Goal: Information Seeking & Learning: Learn about a topic

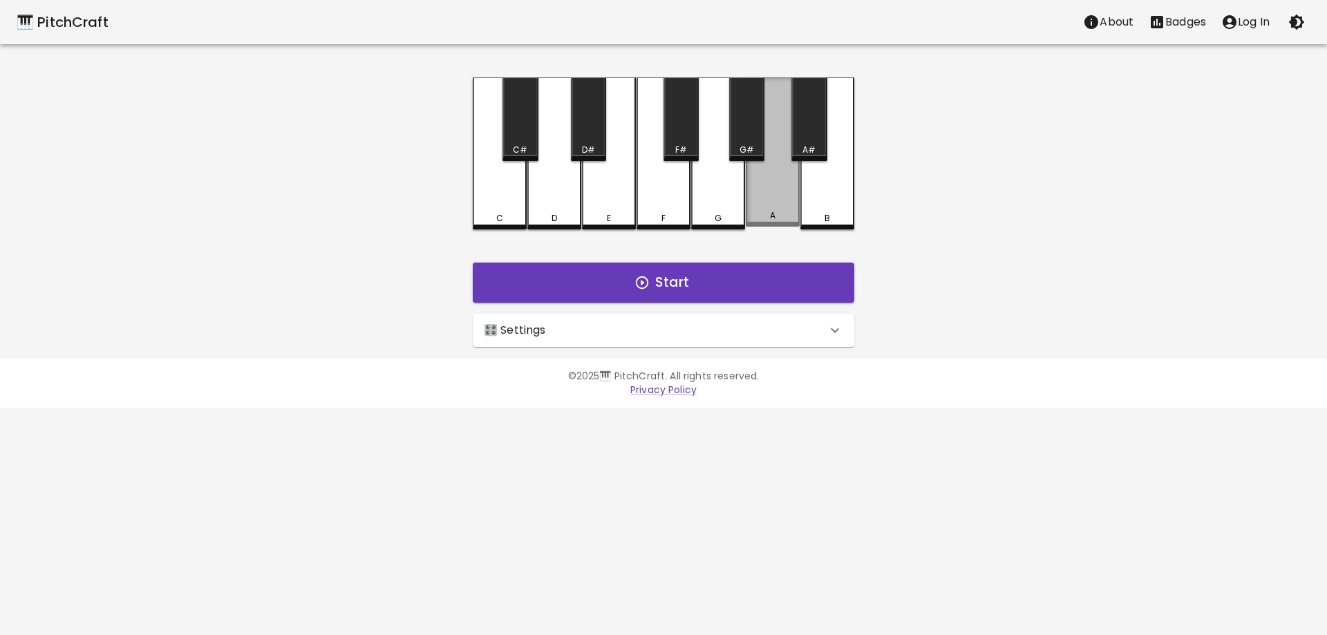
click at [764, 208] on div "A" at bounding box center [773, 151] width 54 height 149
click at [766, 203] on div "A" at bounding box center [773, 153] width 54 height 152
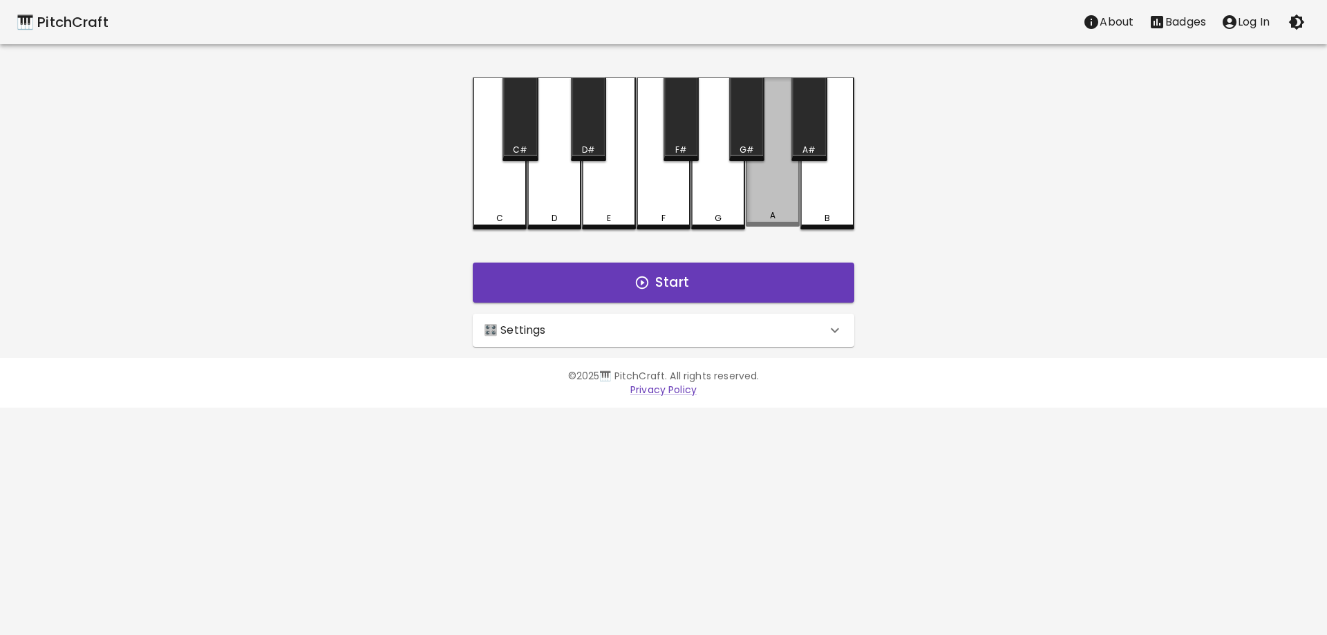
click at [766, 203] on div "A" at bounding box center [773, 151] width 54 height 149
click at [766, 203] on div "A" at bounding box center [773, 153] width 54 height 152
click at [640, 283] on icon "button" at bounding box center [641, 282] width 15 height 15
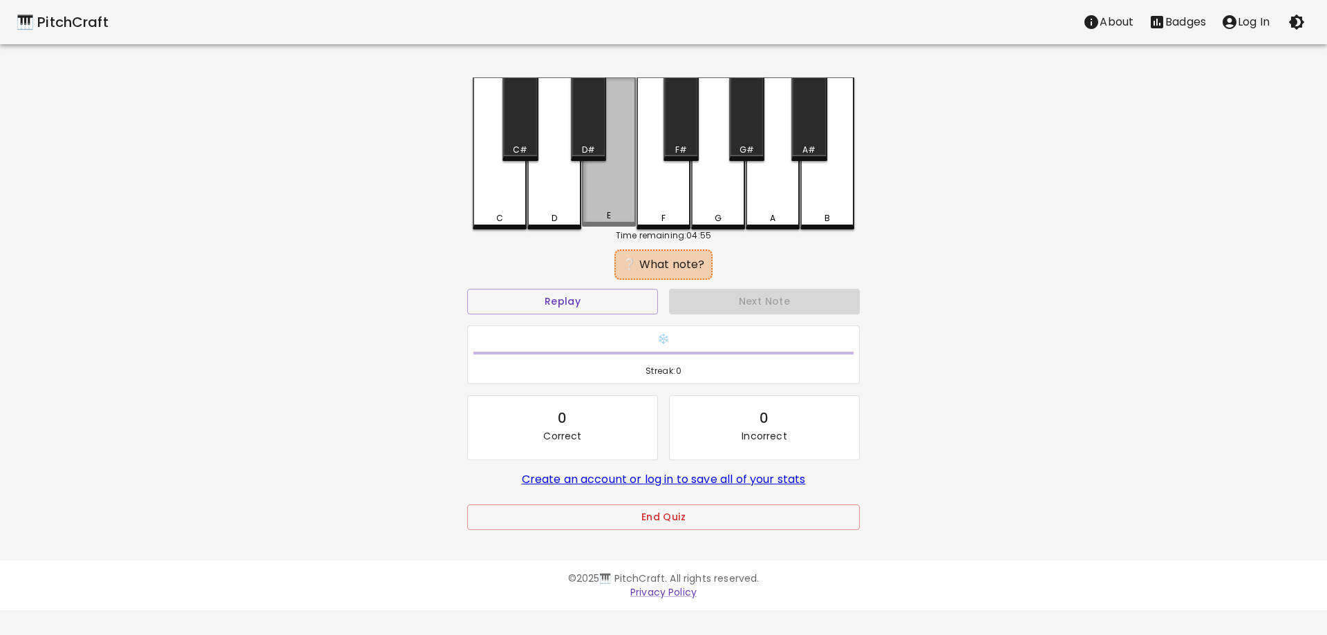
click at [607, 192] on div "E" at bounding box center [609, 151] width 54 height 149
click at [713, 195] on div "G" at bounding box center [718, 153] width 54 height 152
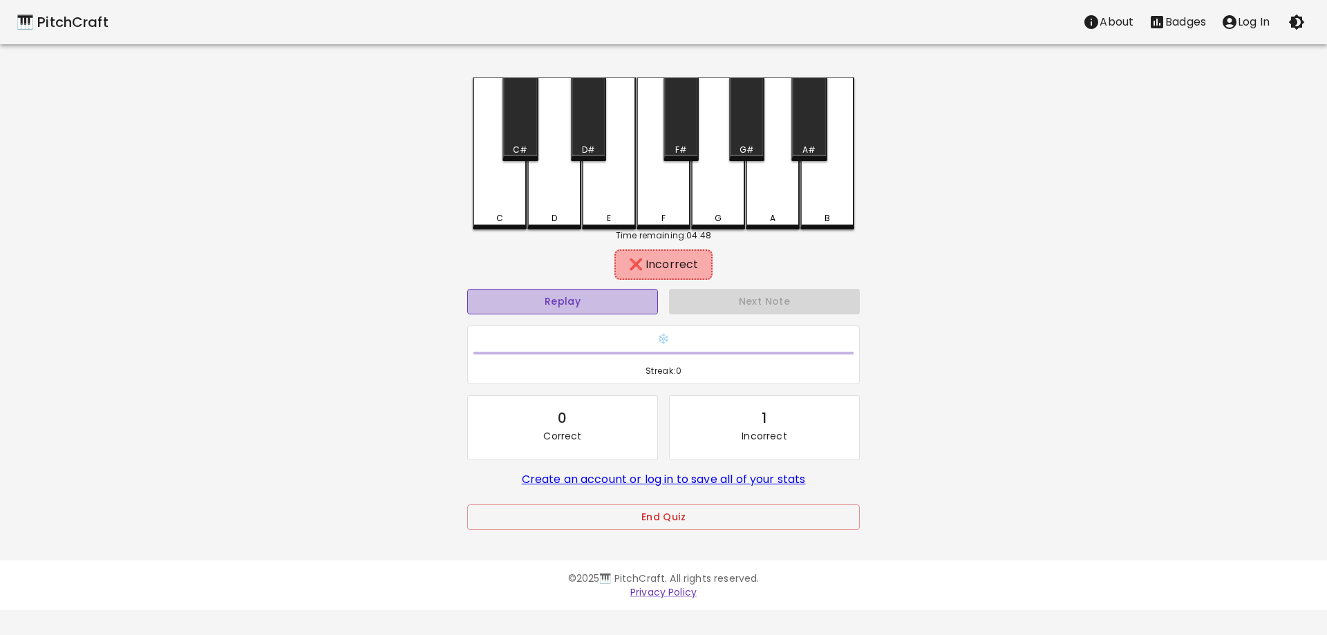
click at [575, 304] on button "Replay" at bounding box center [562, 302] width 191 height 26
click at [827, 198] on div "B" at bounding box center [827, 153] width 54 height 152
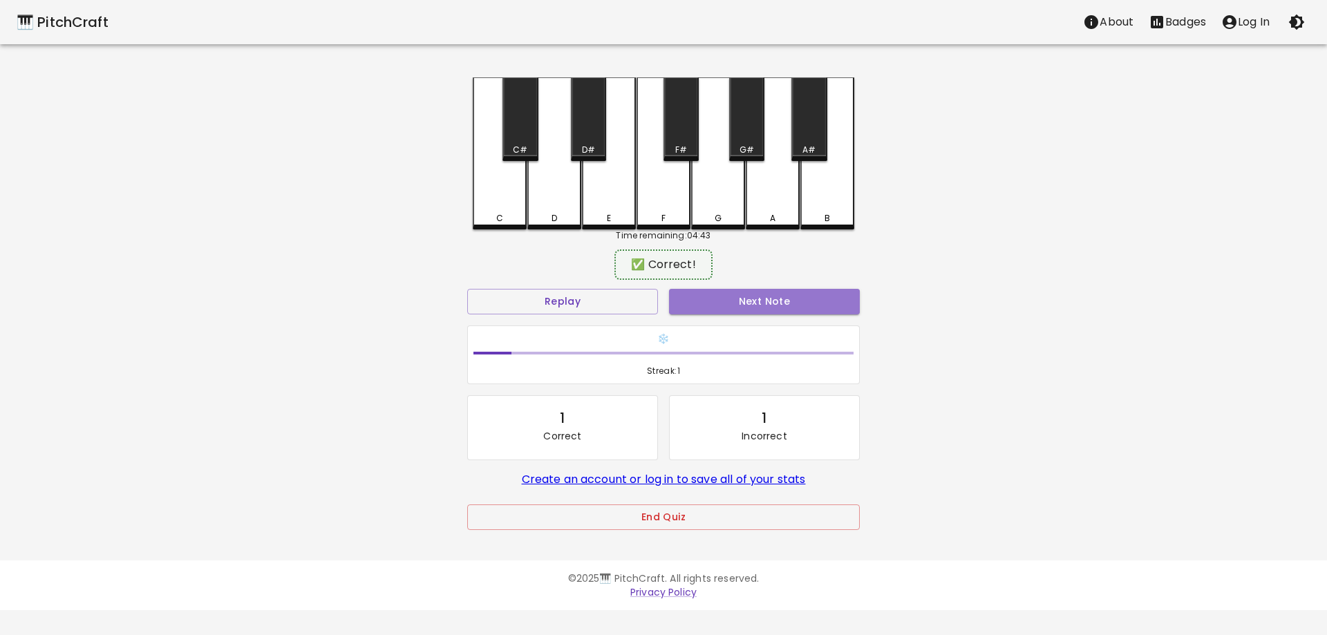
drag, startPoint x: 778, startPoint y: 297, endPoint x: 769, endPoint y: 321, distance: 25.2
click at [779, 297] on button "Next Note" at bounding box center [764, 302] width 191 height 26
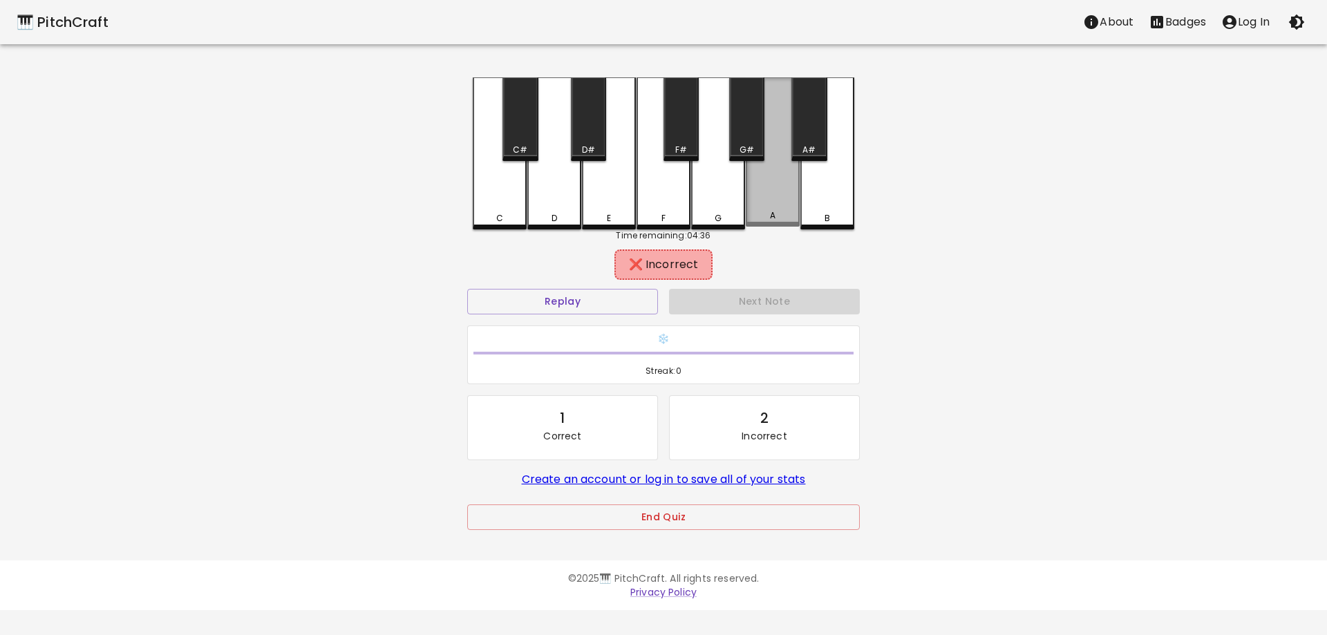
click at [769, 203] on div "A" at bounding box center [773, 151] width 54 height 149
click at [773, 208] on div "A" at bounding box center [773, 151] width 54 height 149
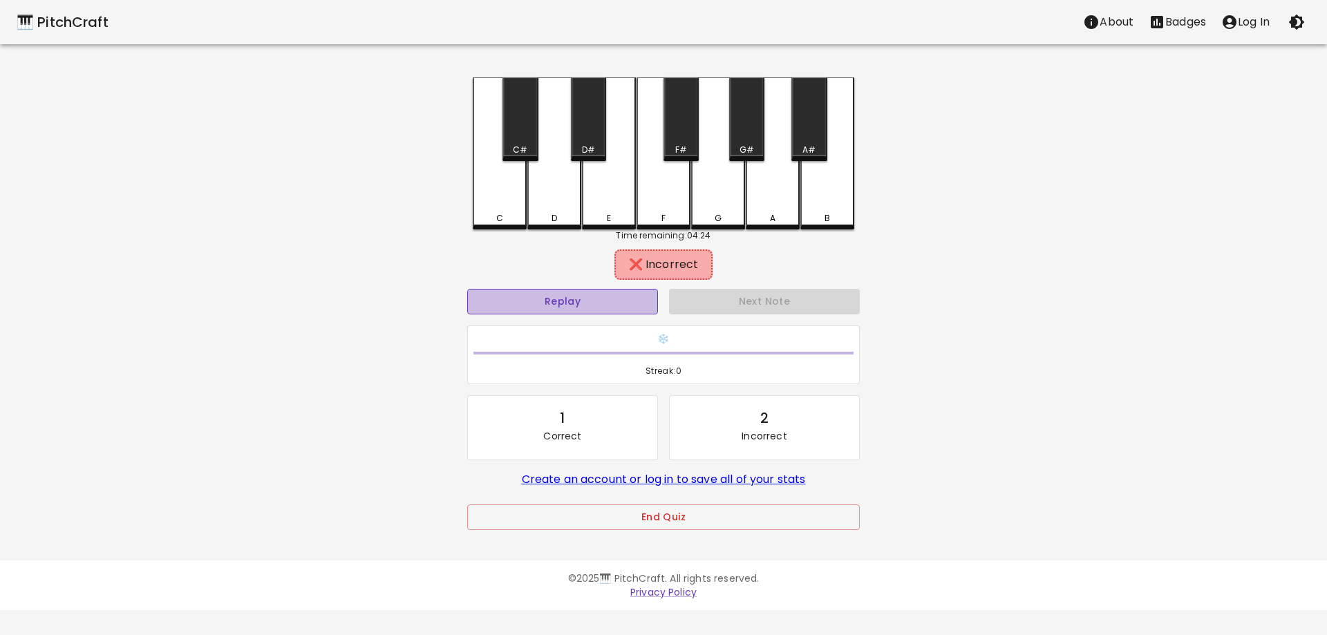
click at [558, 303] on button "Replay" at bounding box center [562, 302] width 191 height 26
click at [619, 217] on div "E" at bounding box center [608, 218] width 51 height 12
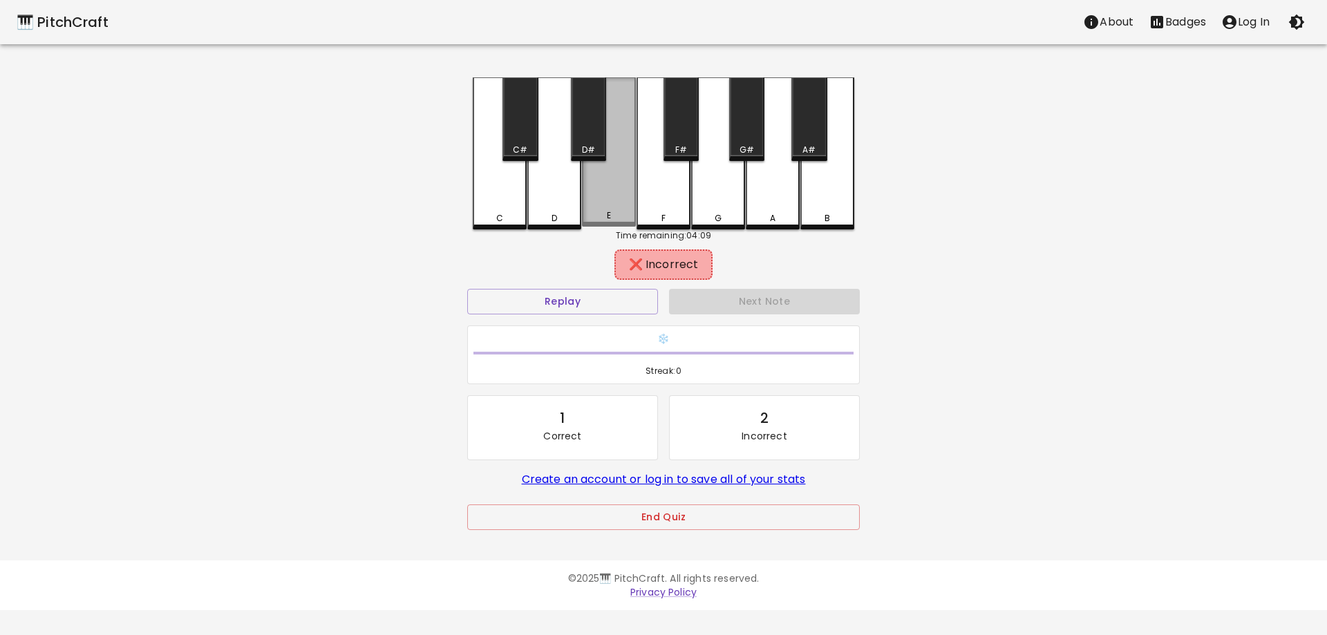
click at [619, 217] on div "E" at bounding box center [608, 215] width 51 height 12
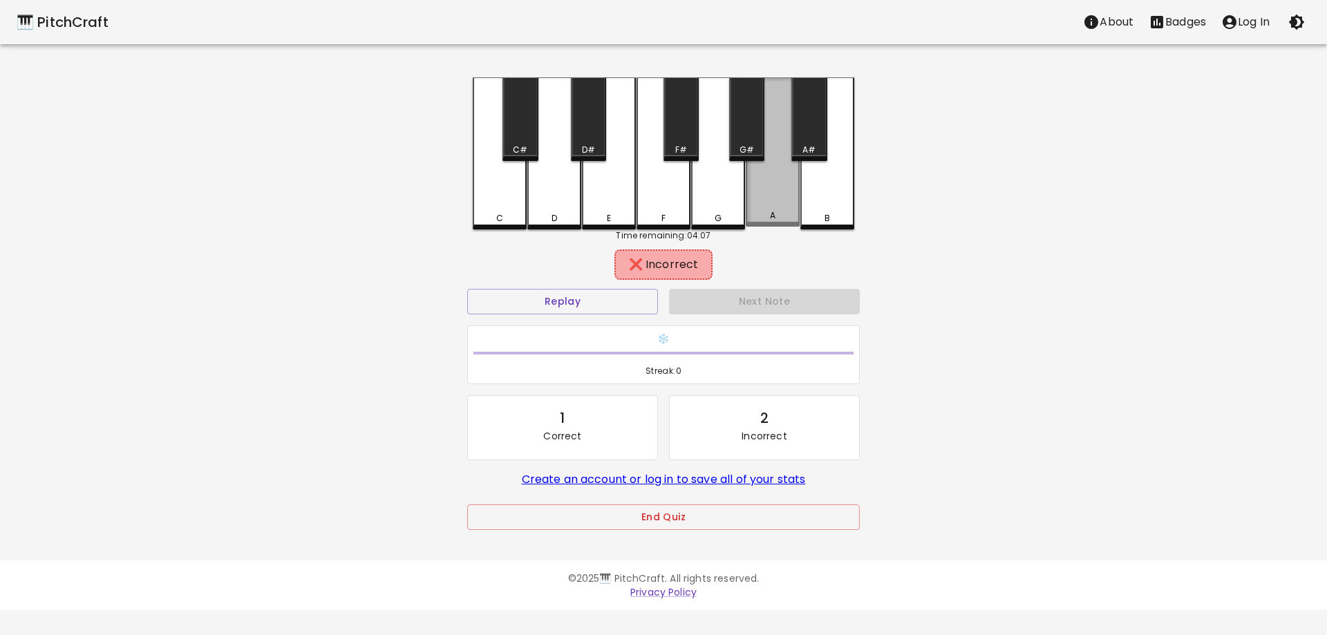
click at [768, 205] on div "A" at bounding box center [773, 151] width 54 height 149
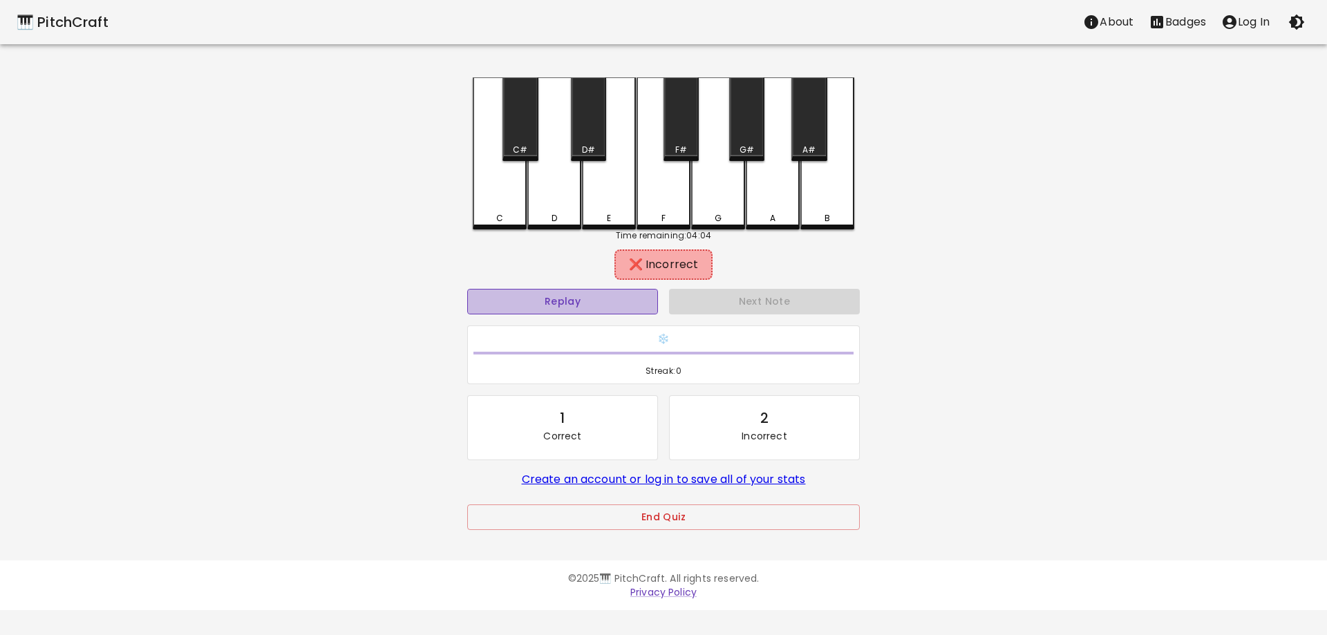
click at [574, 303] on button "Replay" at bounding box center [562, 302] width 191 height 26
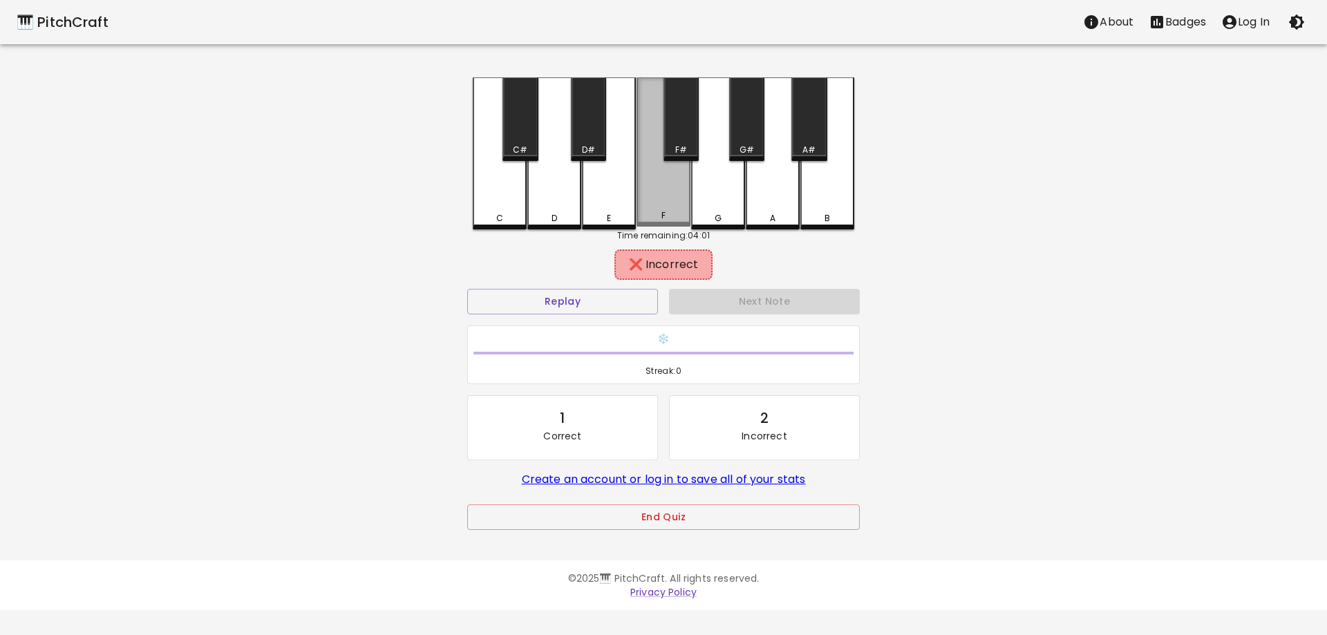
click at [676, 191] on div "F" at bounding box center [664, 151] width 54 height 149
click at [719, 198] on div "G" at bounding box center [718, 153] width 54 height 152
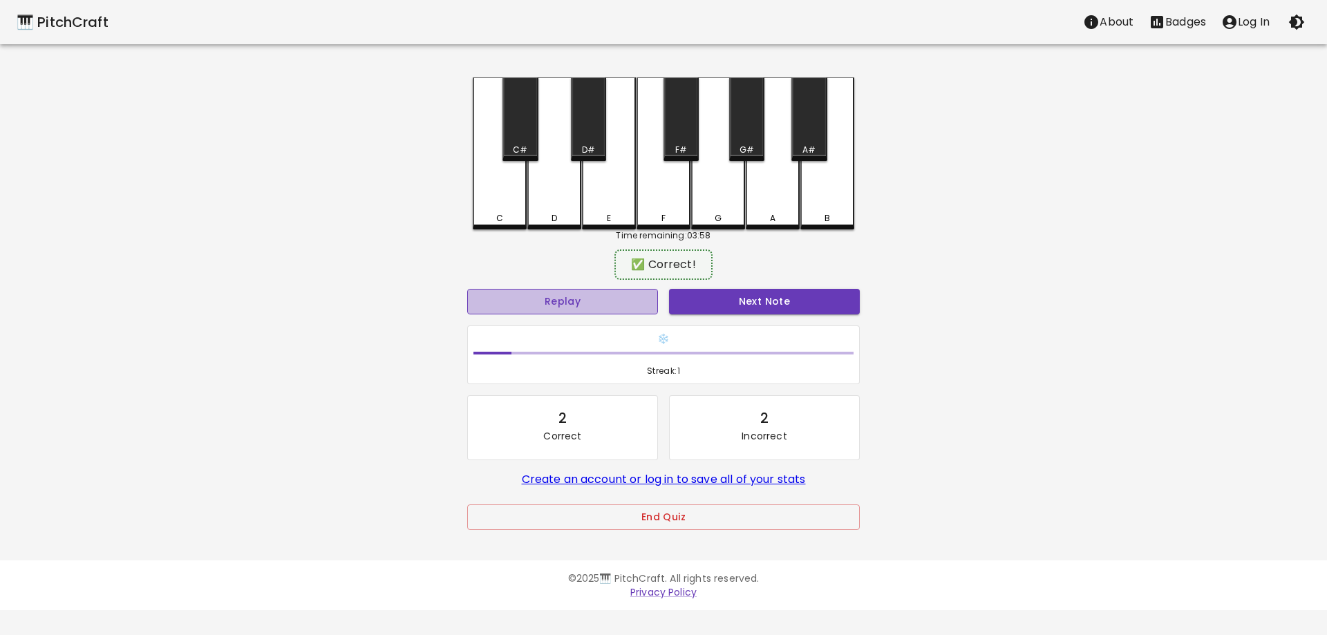
click at [629, 308] on button "Replay" at bounding box center [562, 302] width 191 height 26
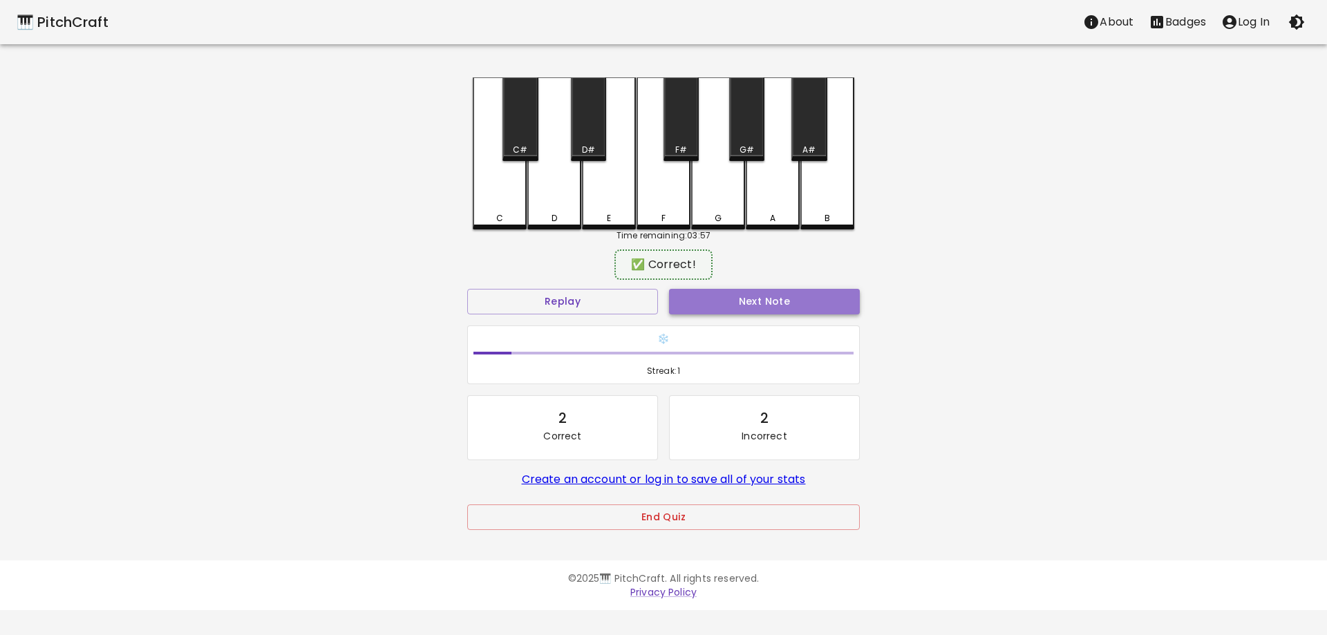
click at [731, 299] on button "Next Note" at bounding box center [764, 302] width 191 height 26
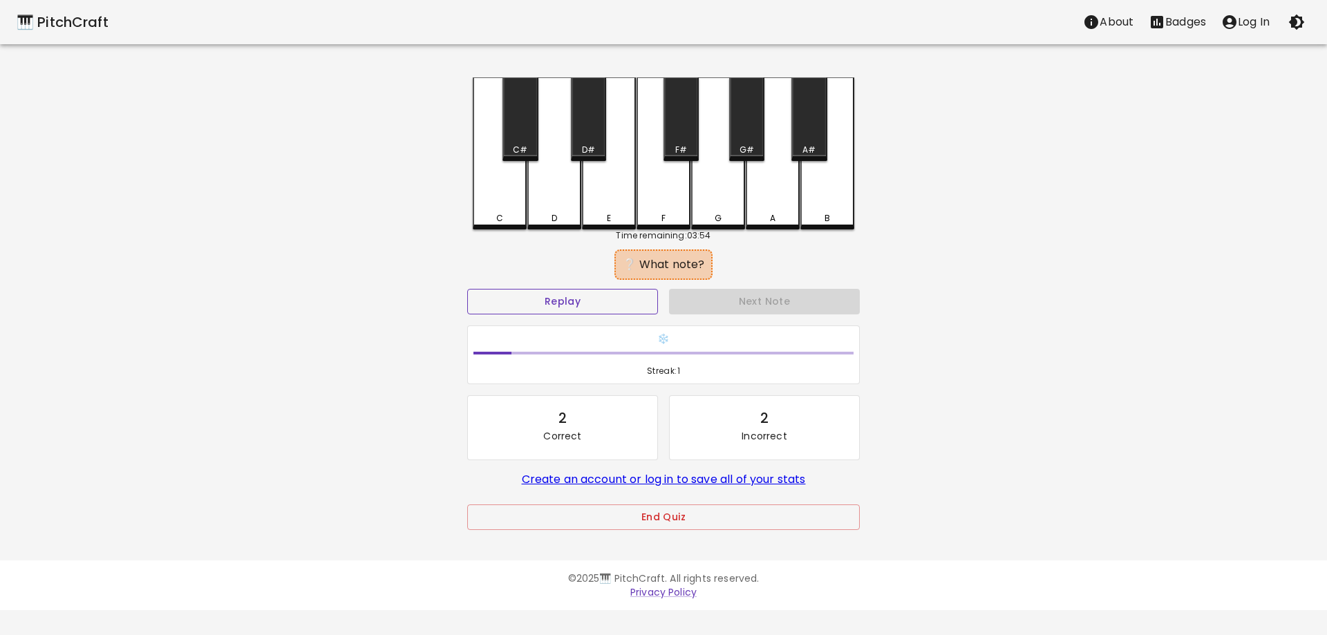
click at [596, 301] on button "Replay" at bounding box center [562, 302] width 191 height 26
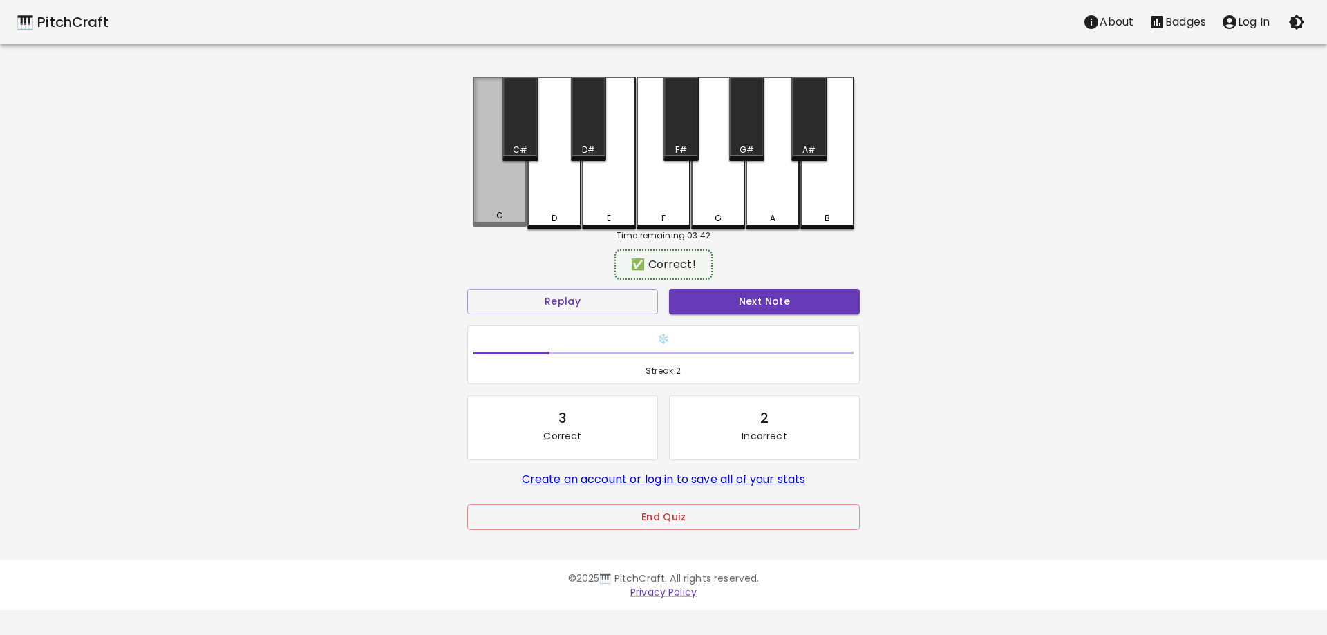
click at [509, 205] on div "C" at bounding box center [500, 151] width 54 height 149
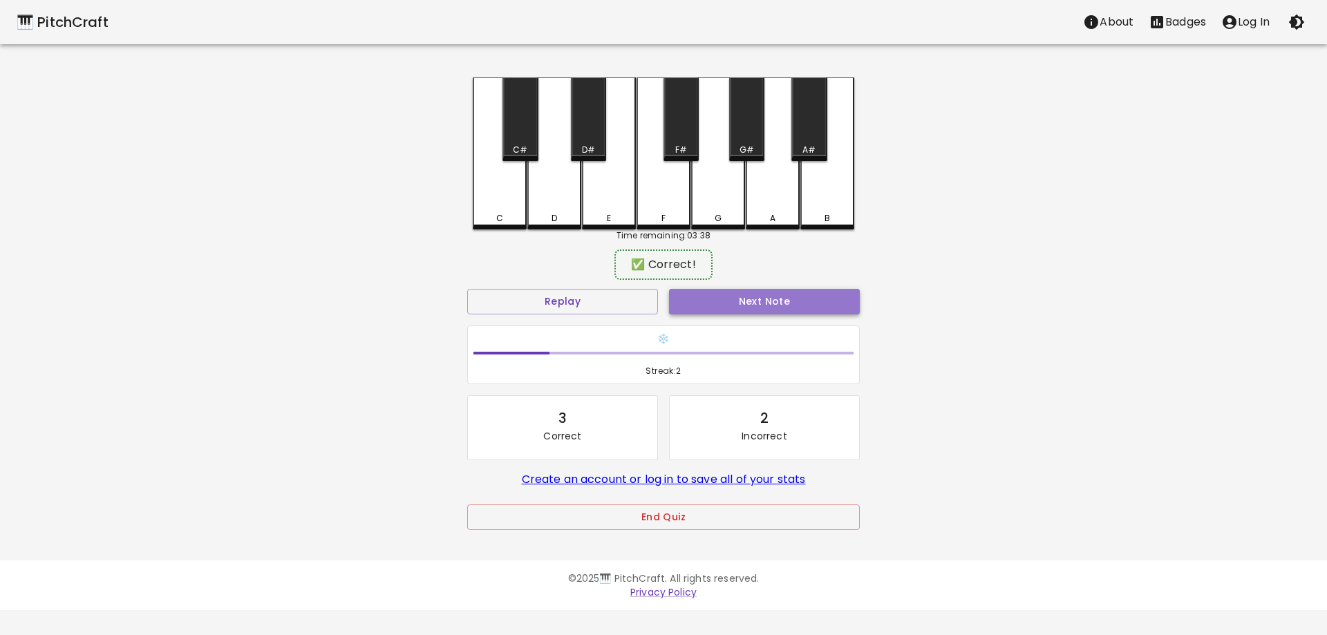
click at [791, 302] on button "Next Note" at bounding box center [764, 302] width 191 height 26
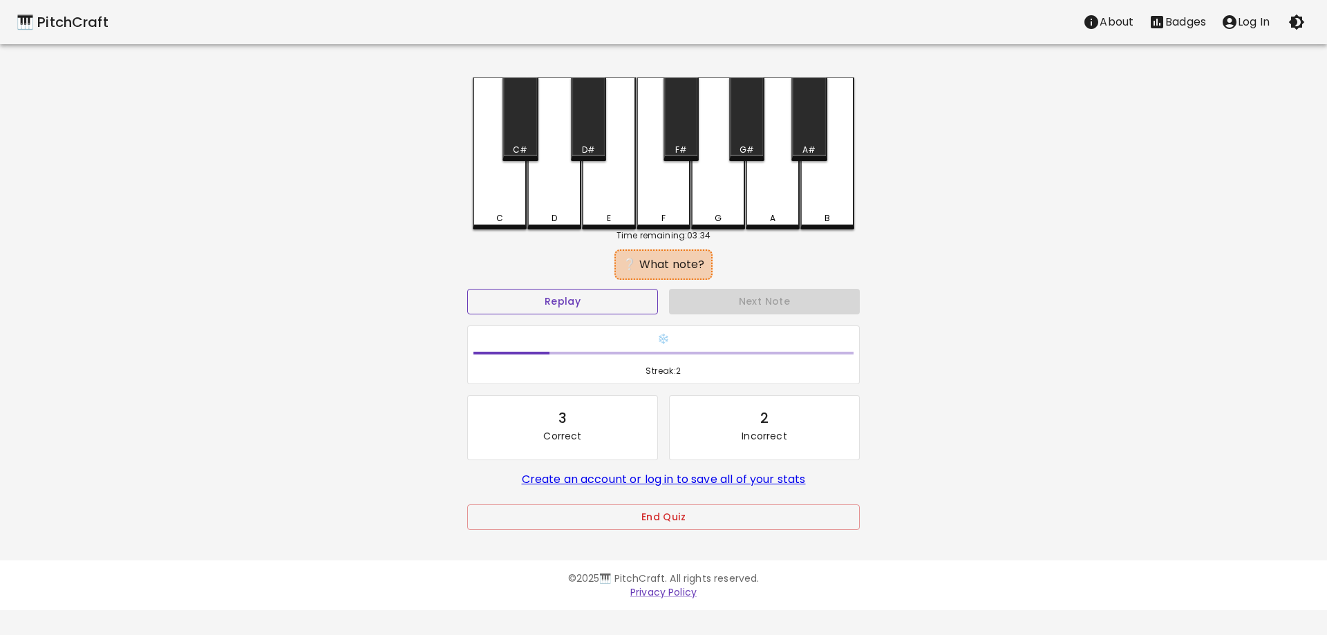
click at [554, 312] on button "Replay" at bounding box center [562, 302] width 191 height 26
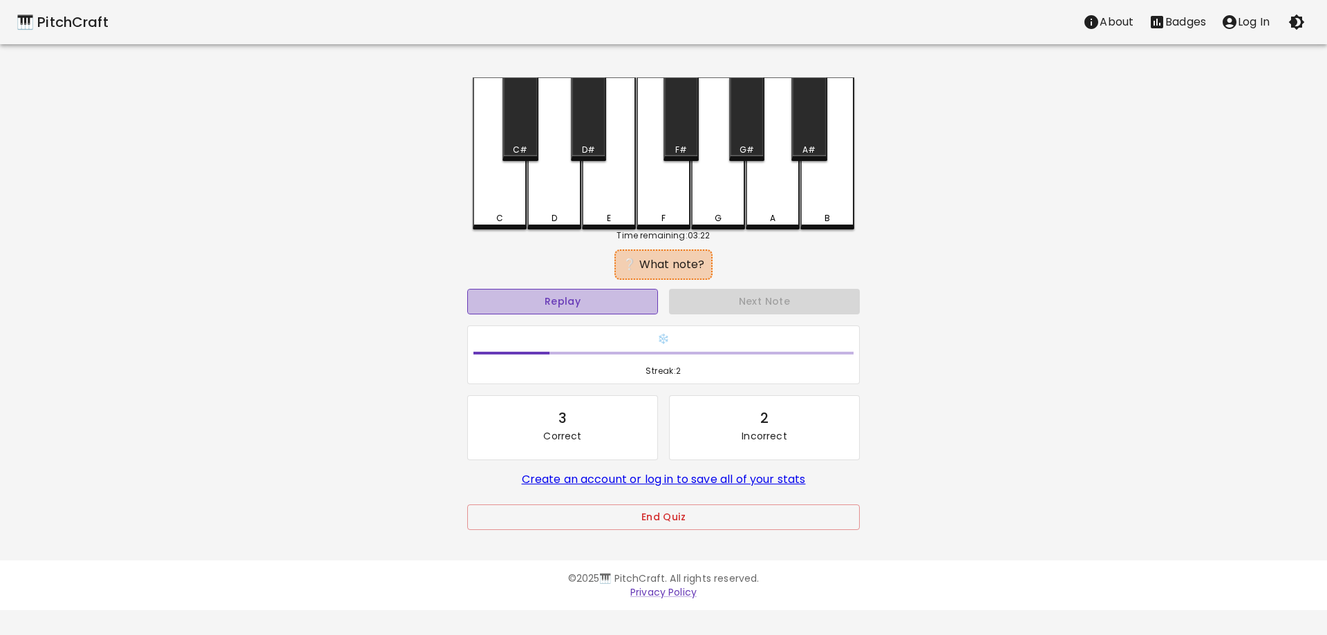
click at [554, 312] on button "Replay" at bounding box center [562, 302] width 191 height 26
click at [767, 191] on div "A" at bounding box center [773, 153] width 54 height 152
click at [569, 299] on button "Replay" at bounding box center [562, 302] width 191 height 26
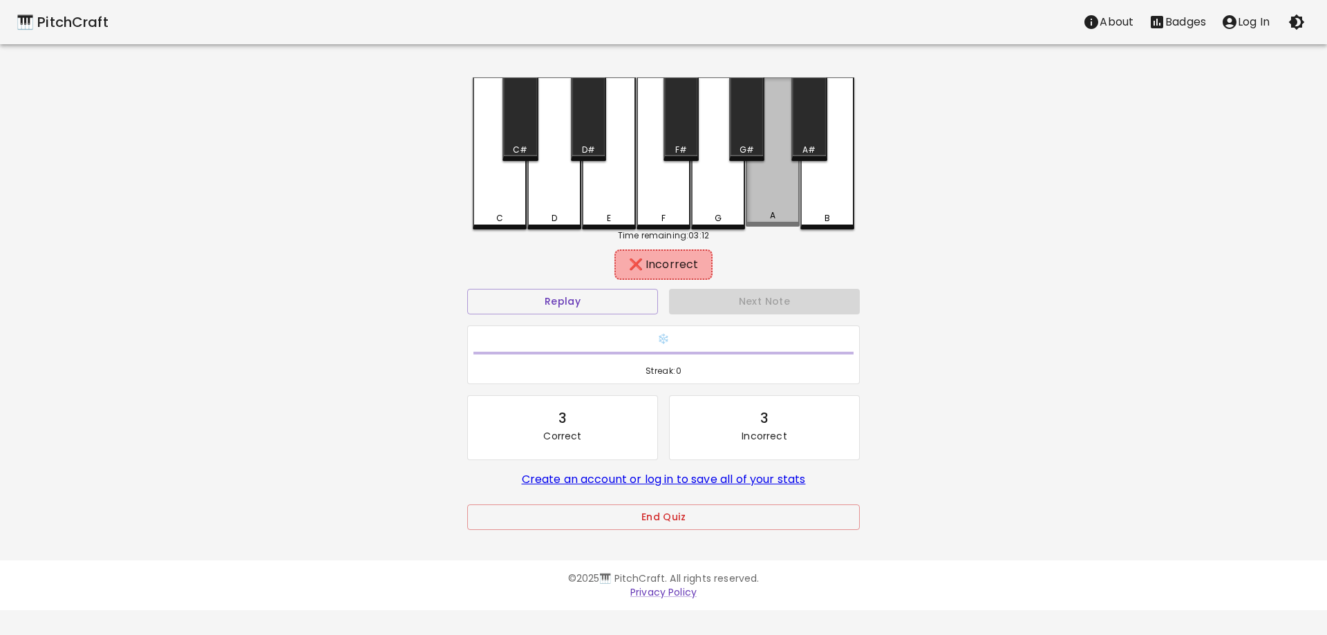
click at [792, 211] on div "A" at bounding box center [773, 151] width 54 height 149
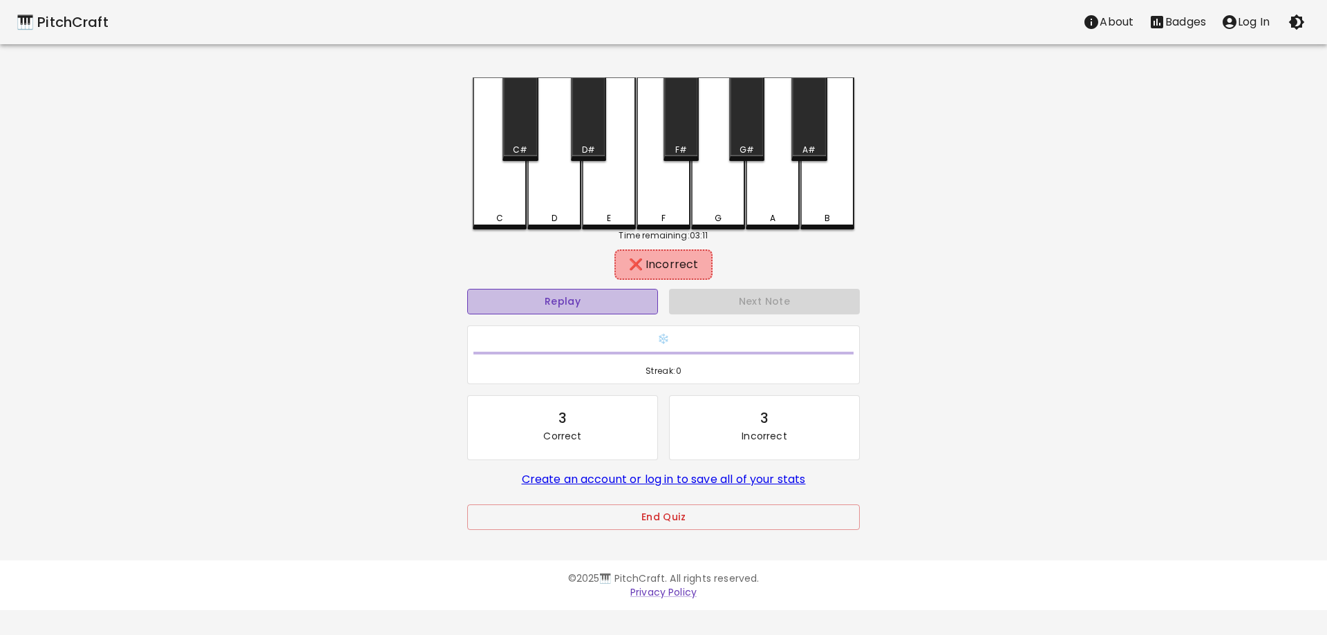
click at [571, 311] on button "Replay" at bounding box center [562, 302] width 191 height 26
click at [594, 303] on button "Replay" at bounding box center [562, 302] width 191 height 26
click at [754, 144] on div "G#" at bounding box center [747, 150] width 32 height 12
click at [757, 143] on div "G#" at bounding box center [746, 119] width 35 height 84
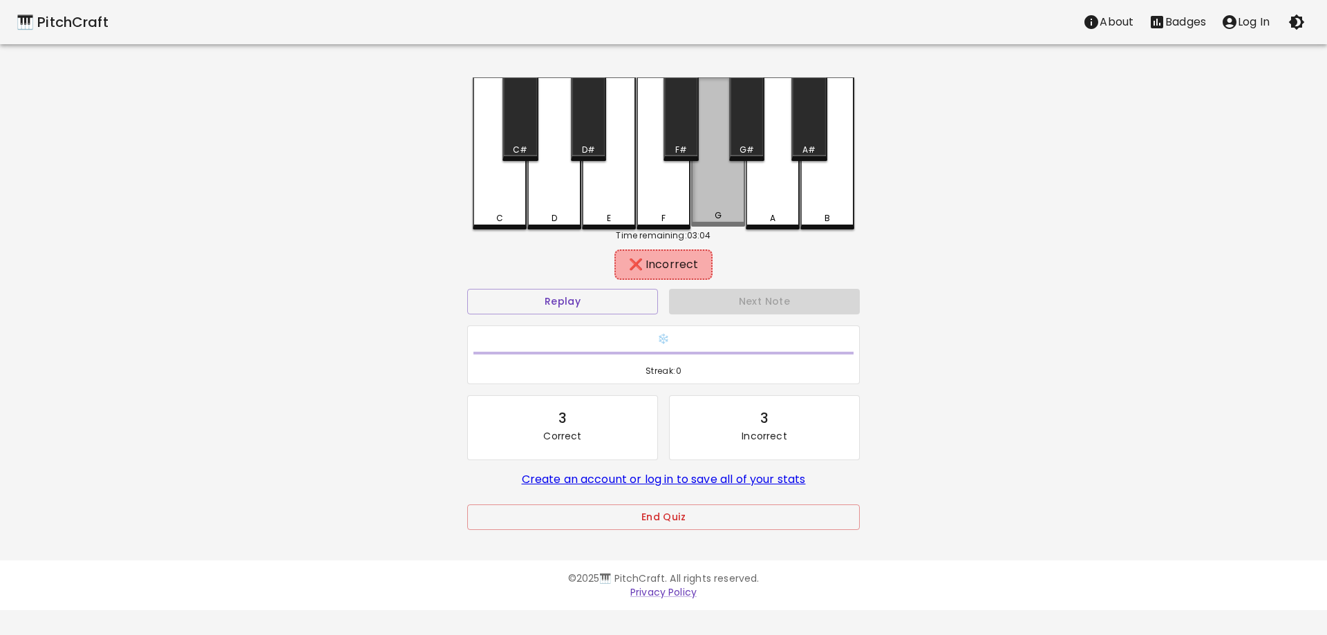
click at [706, 209] on div "G" at bounding box center [718, 151] width 54 height 149
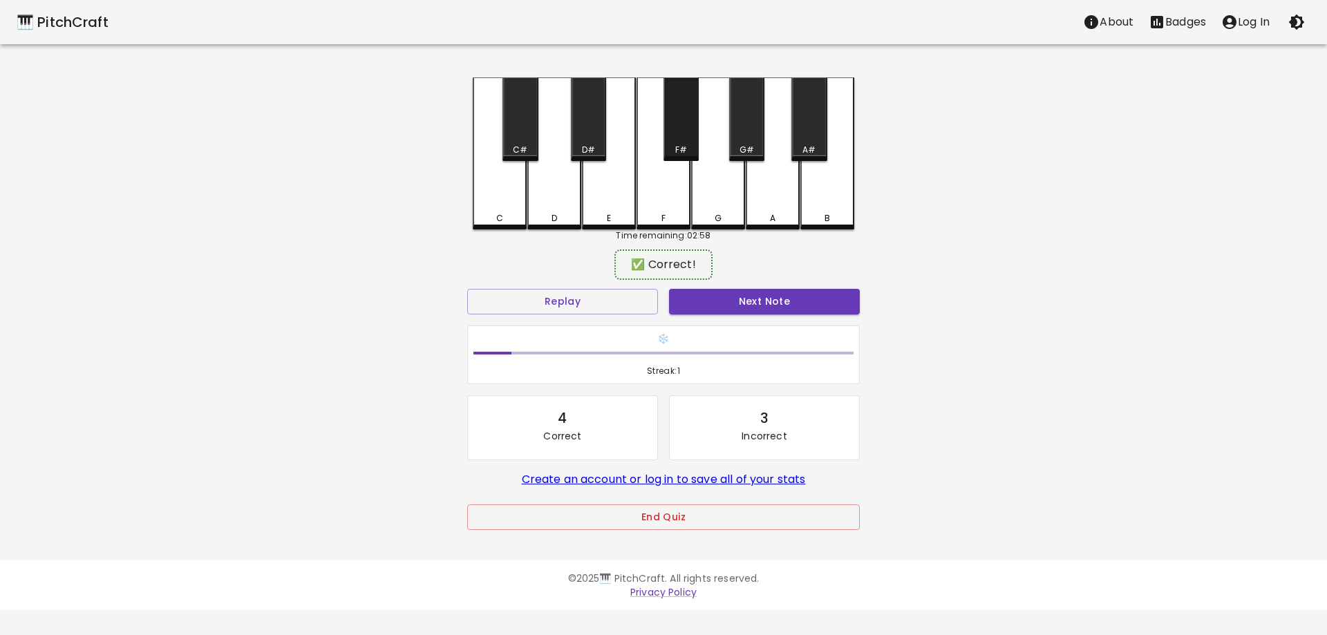
click at [686, 150] on div "F#" at bounding box center [681, 150] width 12 height 12
click at [777, 206] on div "A" at bounding box center [773, 151] width 54 height 149
click at [777, 206] on div "A" at bounding box center [773, 153] width 54 height 152
click at [777, 206] on div "A" at bounding box center [773, 151] width 54 height 149
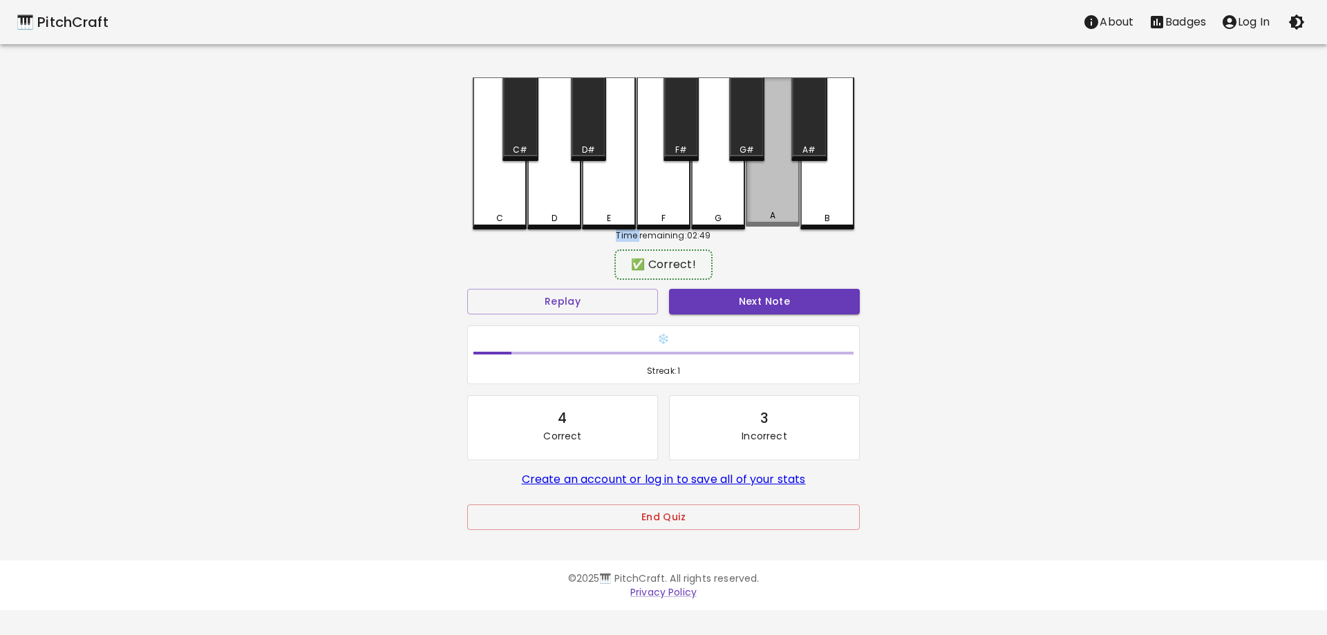
click at [777, 206] on div "A" at bounding box center [773, 151] width 54 height 149
click at [777, 206] on div "A" at bounding box center [773, 153] width 54 height 152
click at [777, 206] on div "A" at bounding box center [773, 151] width 54 height 149
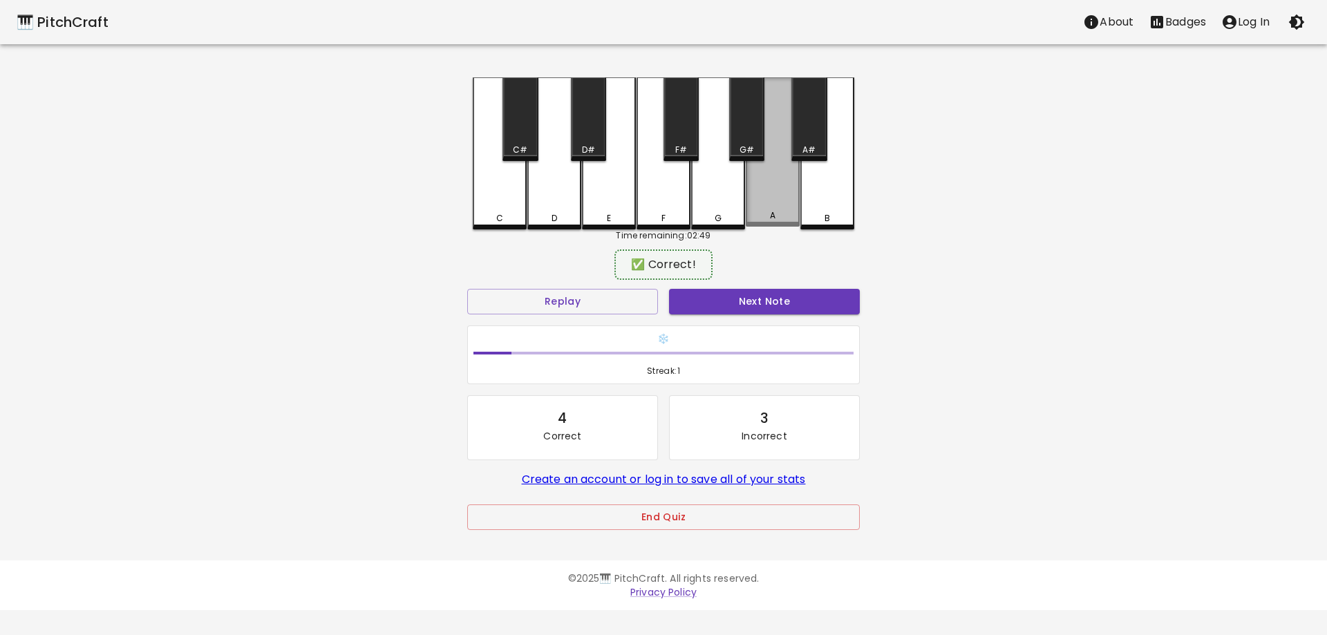
click at [777, 206] on div "A" at bounding box center [773, 151] width 54 height 149
click at [608, 219] on div "E" at bounding box center [609, 218] width 4 height 12
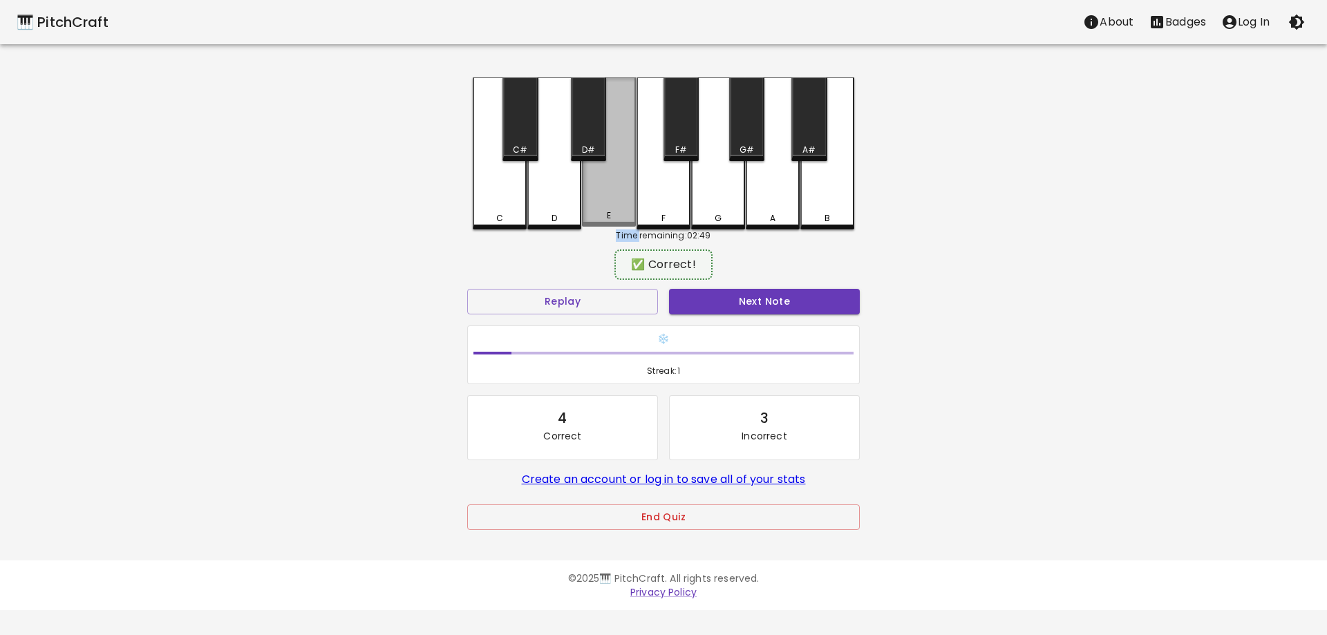
click at [608, 219] on div "E" at bounding box center [609, 215] width 4 height 12
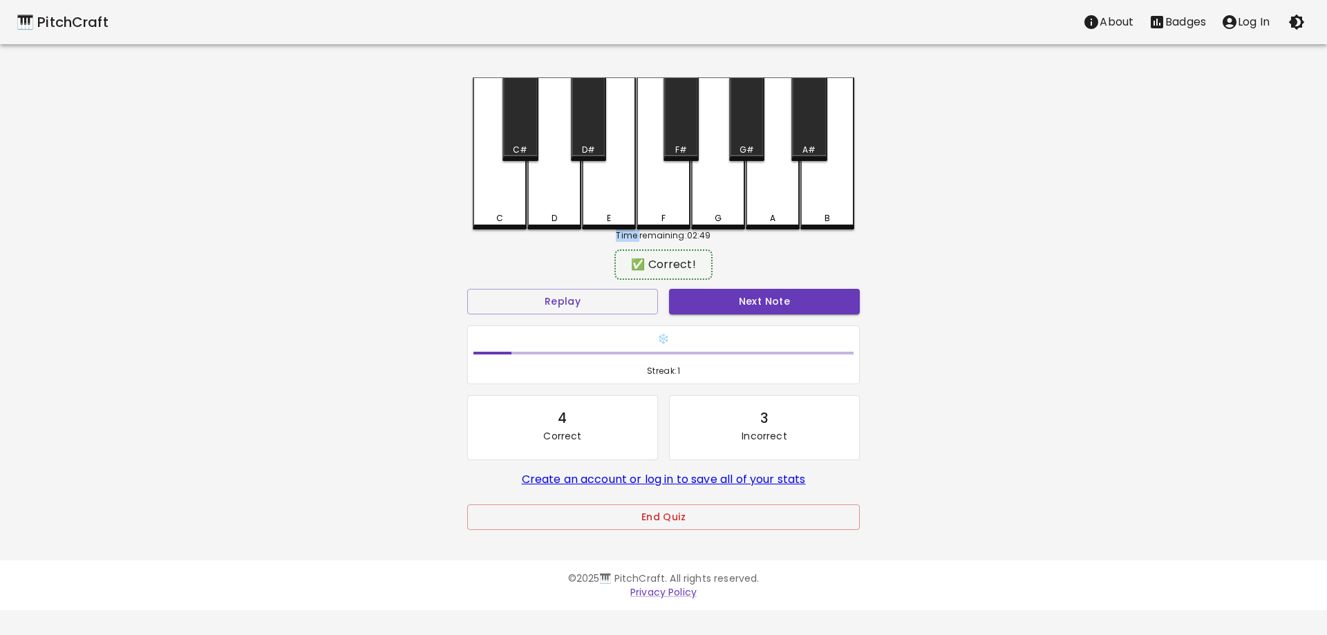
click at [608, 219] on div "E" at bounding box center [609, 218] width 4 height 12
click at [768, 210] on div "A" at bounding box center [773, 151] width 54 height 149
click at [608, 223] on div "E" at bounding box center [609, 153] width 54 height 152
click at [782, 214] on div "A" at bounding box center [772, 215] width 51 height 12
click at [610, 216] on div "E" at bounding box center [609, 218] width 4 height 12
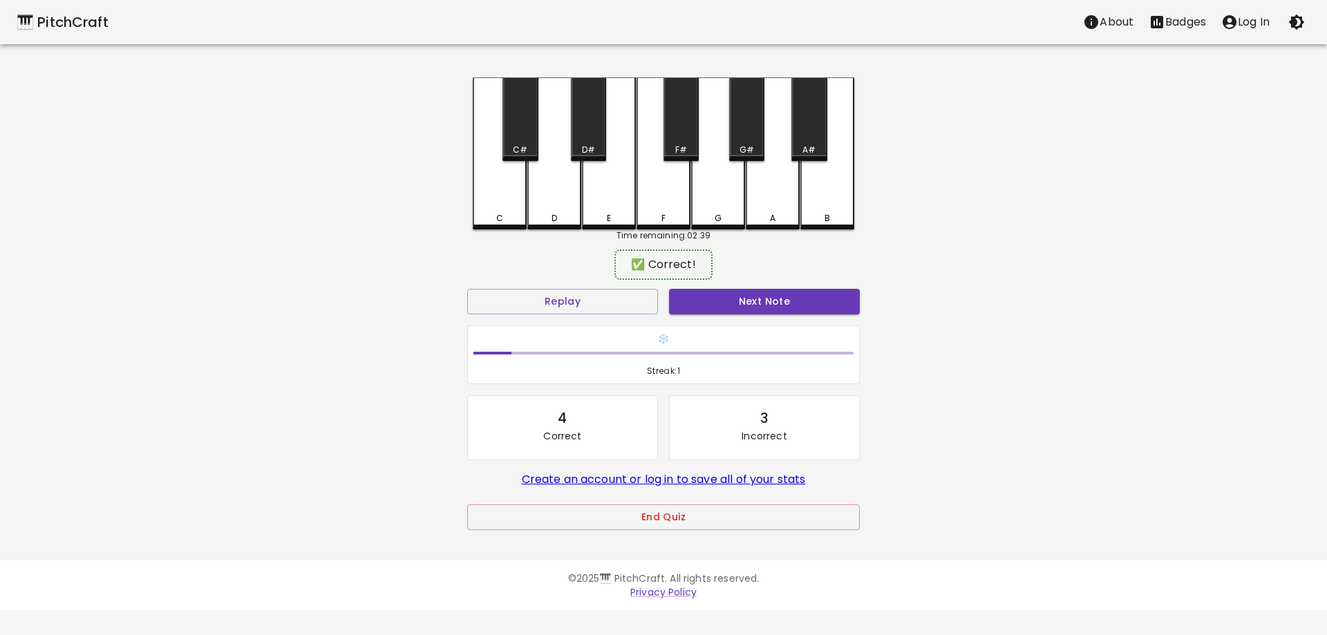
click at [781, 214] on div "A" at bounding box center [772, 218] width 51 height 12
click at [622, 214] on div "E" at bounding box center [608, 218] width 51 height 12
click at [622, 214] on div "E" at bounding box center [608, 215] width 51 height 12
click at [622, 214] on div "E" at bounding box center [608, 218] width 51 height 12
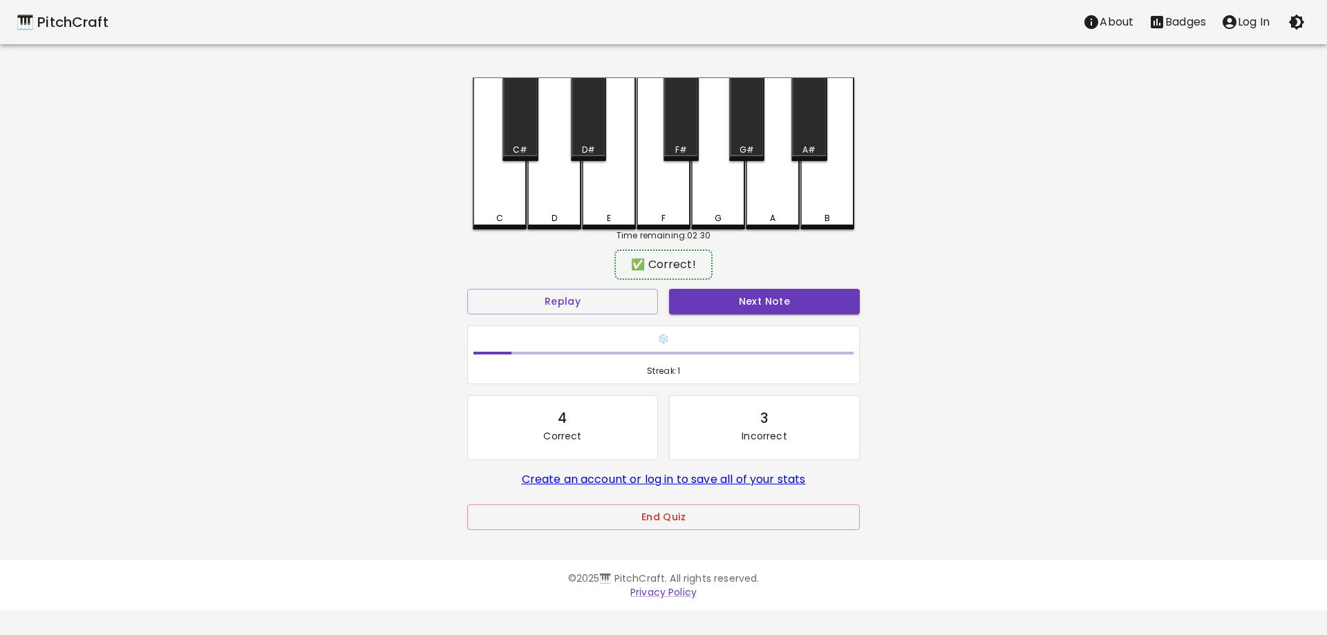
click at [622, 214] on div "E" at bounding box center [608, 218] width 51 height 12
click at [622, 214] on div "E" at bounding box center [608, 215] width 51 height 12
click at [622, 214] on div "E" at bounding box center [608, 218] width 51 height 12
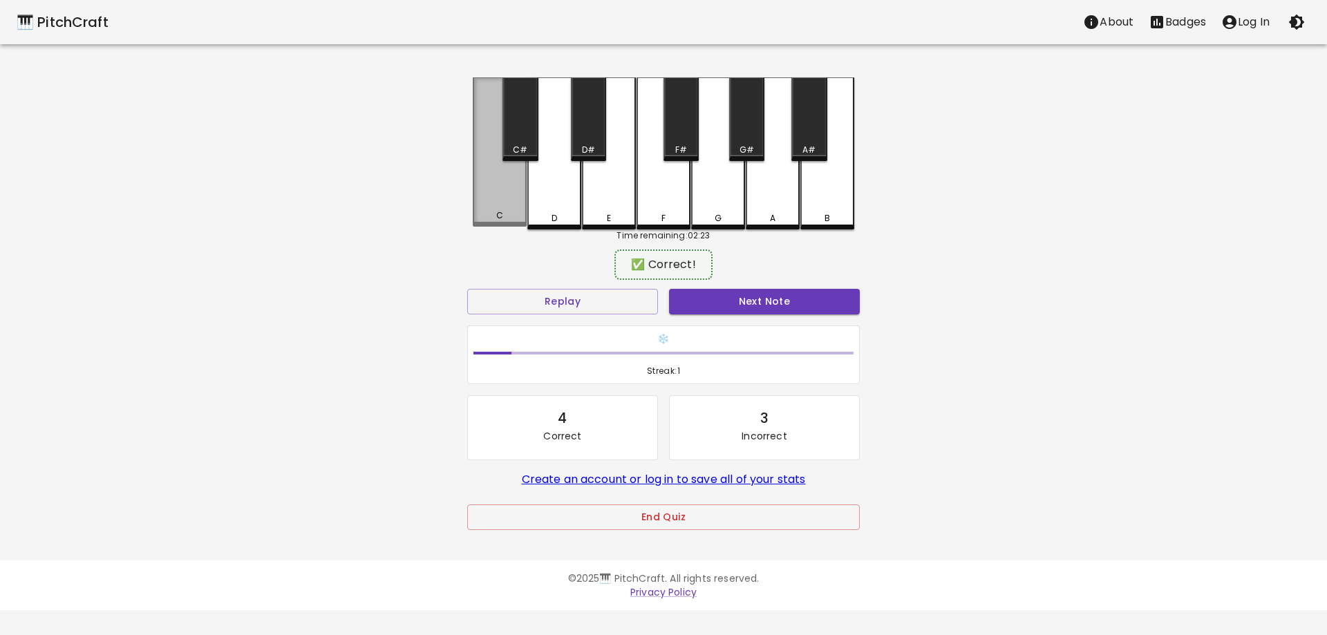
click at [511, 216] on div "C" at bounding box center [499, 215] width 51 height 12
click at [556, 211] on div "D" at bounding box center [554, 153] width 54 height 152
click at [593, 208] on div "E" at bounding box center [609, 153] width 54 height 152
click at [485, 216] on div "C" at bounding box center [499, 215] width 51 height 12
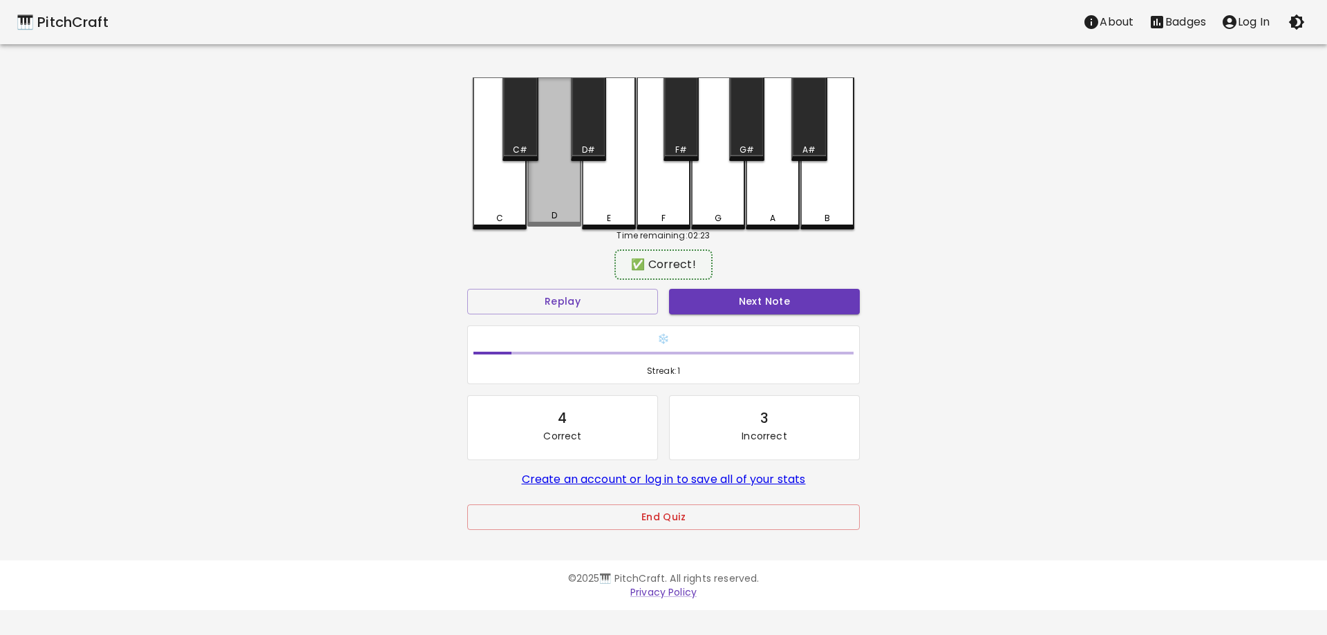
click at [577, 219] on div "D" at bounding box center [554, 215] width 51 height 12
click at [609, 217] on div "E" at bounding box center [609, 218] width 4 height 12
click at [610, 215] on div "E" at bounding box center [609, 218] width 4 height 12
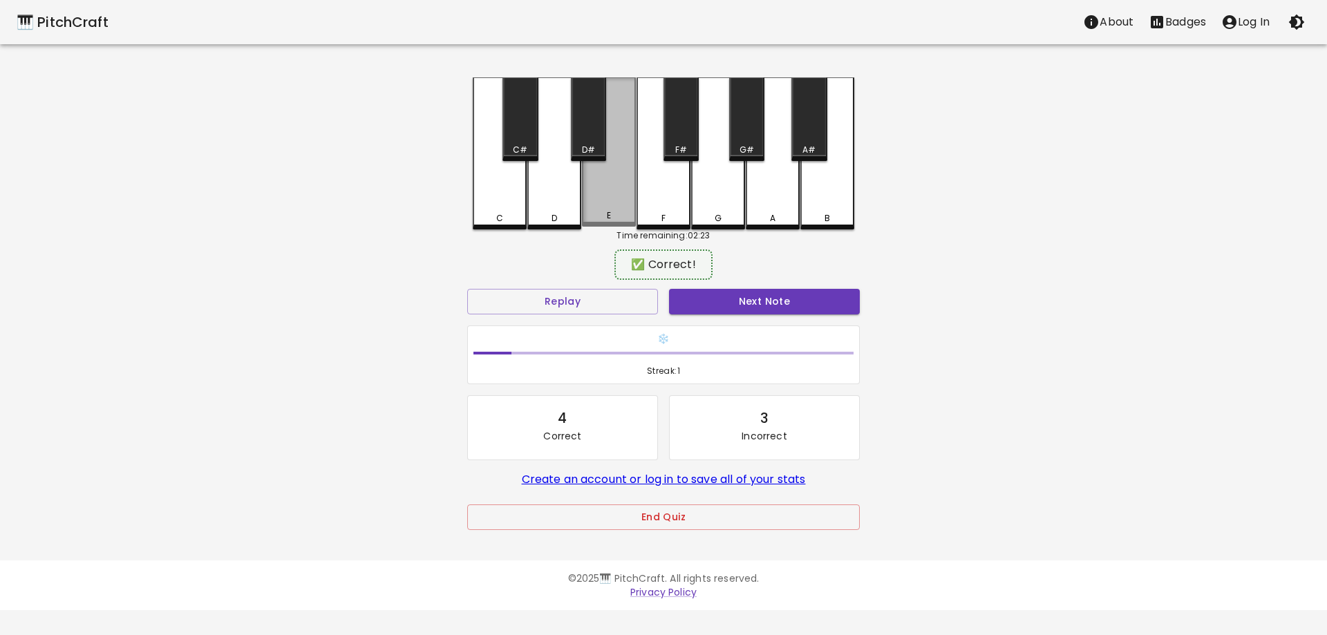
click at [602, 207] on div "E" at bounding box center [609, 151] width 54 height 149
click at [905, 214] on div "🎹 PitchCraft About Badges Log In C C# D D# E F F# G G# A A# B Time remaining: 0…" at bounding box center [663, 274] width 1327 height 549
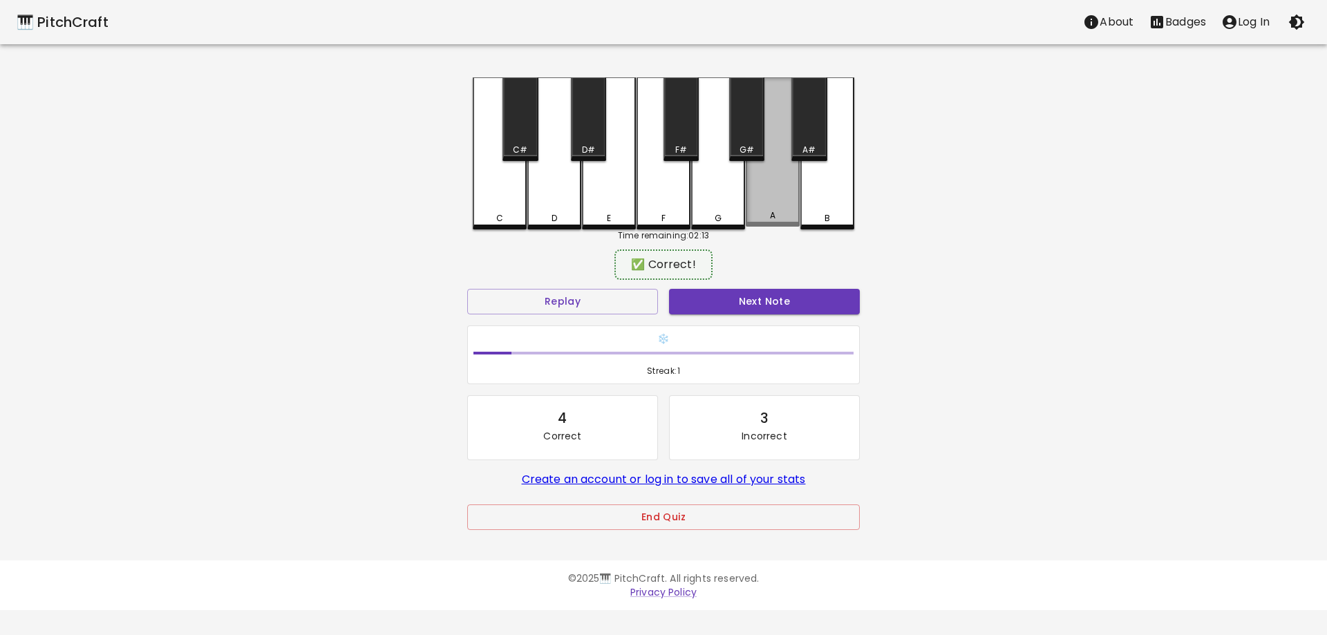
click at [755, 216] on div "A" at bounding box center [772, 215] width 51 height 12
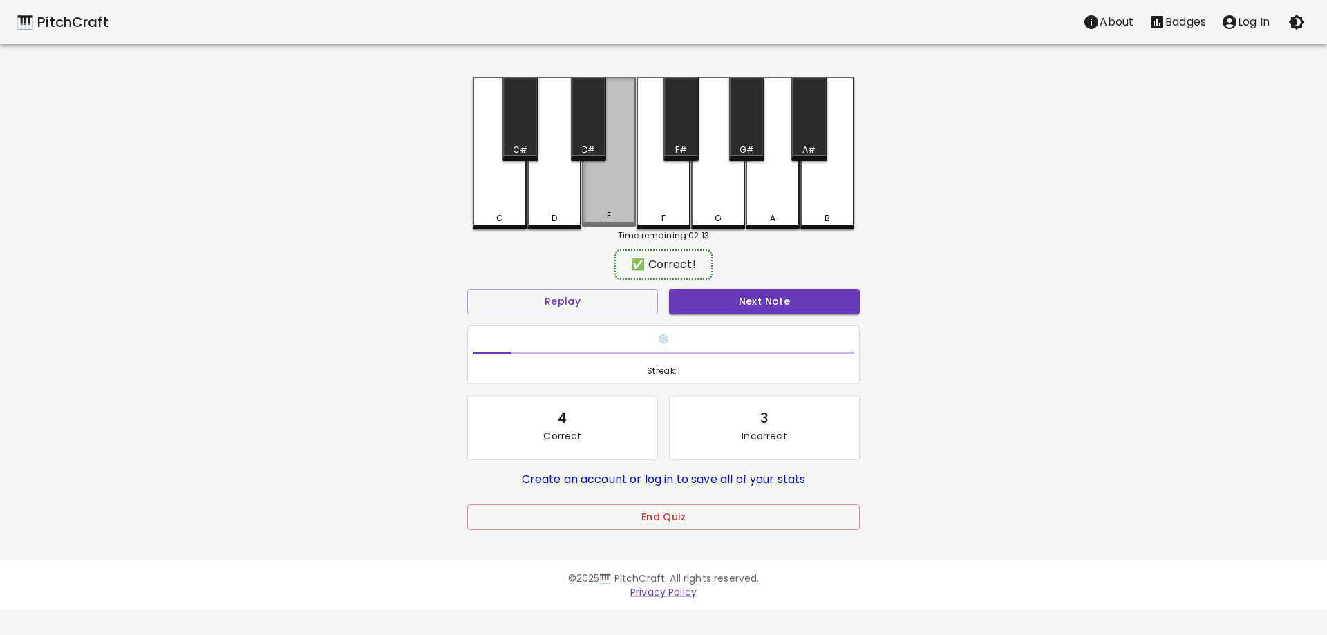
click at [615, 216] on div "E" at bounding box center [608, 215] width 51 height 12
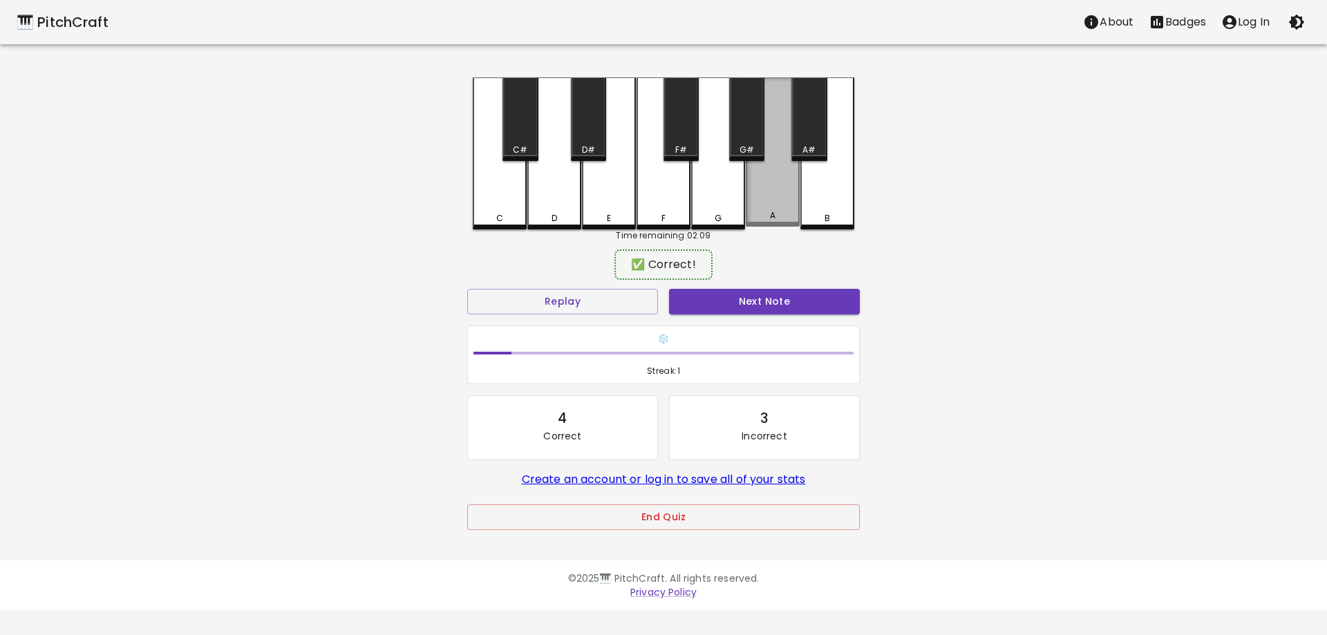
click at [761, 213] on div "A" at bounding box center [772, 215] width 51 height 12
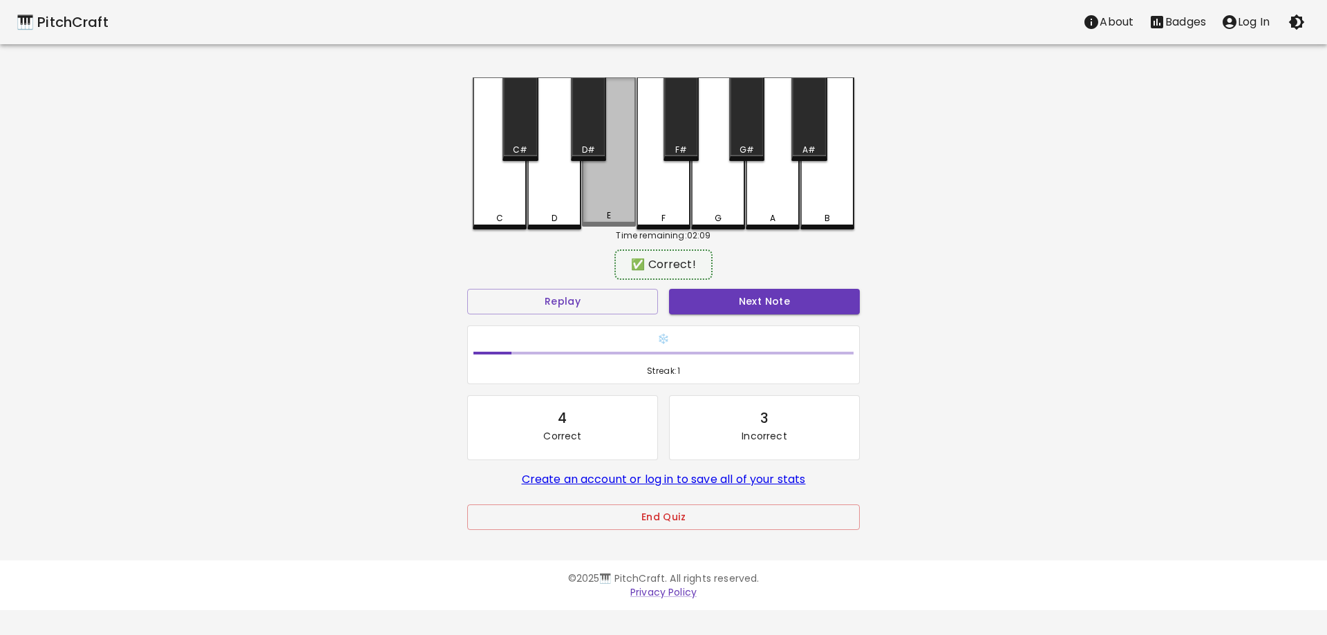
click at [596, 223] on div "E" at bounding box center [609, 151] width 54 height 149
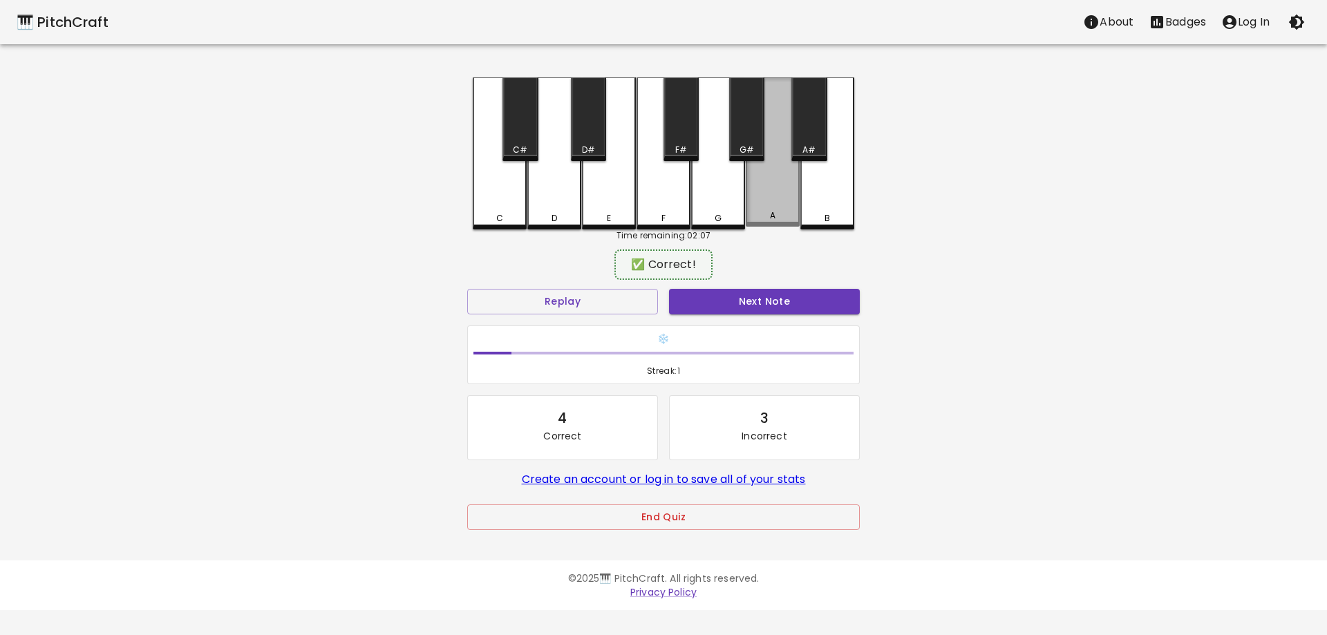
click at [764, 220] on div "A" at bounding box center [772, 215] width 51 height 12
click at [613, 213] on div "E" at bounding box center [608, 218] width 51 height 12
click at [763, 209] on div "A" at bounding box center [773, 151] width 54 height 149
click at [596, 202] on div "E" at bounding box center [609, 153] width 54 height 152
click at [752, 205] on div "A" at bounding box center [773, 153] width 54 height 152
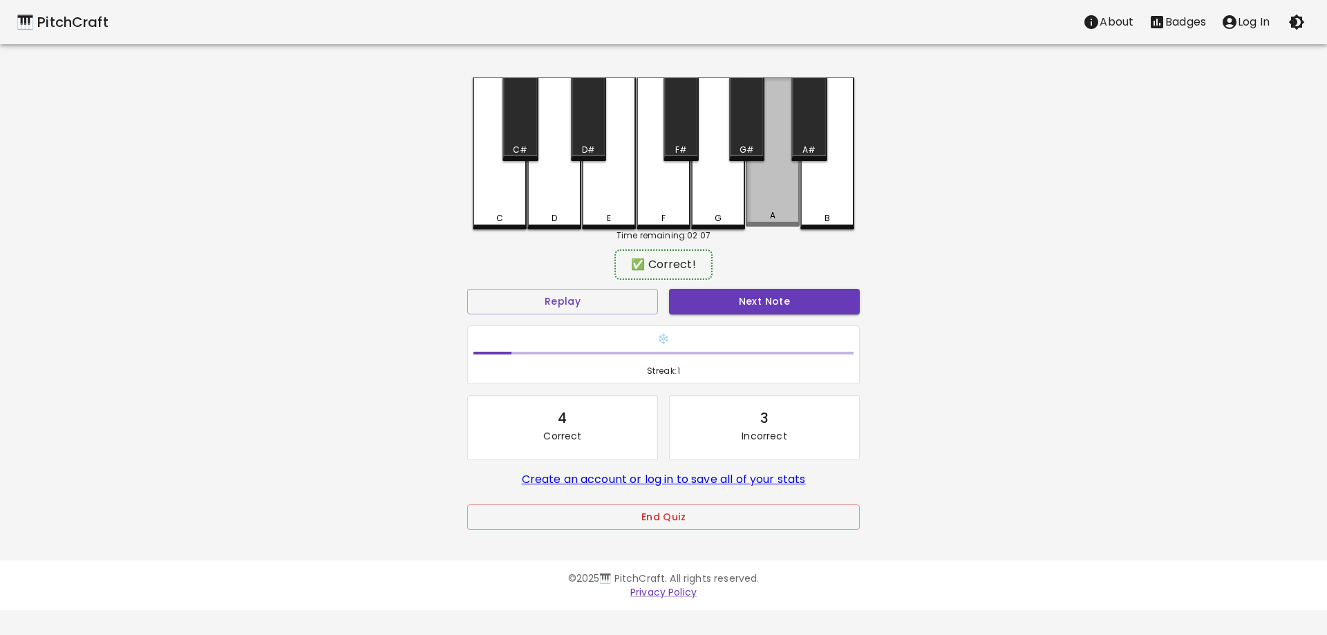
click at [752, 205] on div "A" at bounding box center [773, 151] width 54 height 149
click at [752, 205] on div "A" at bounding box center [773, 153] width 54 height 152
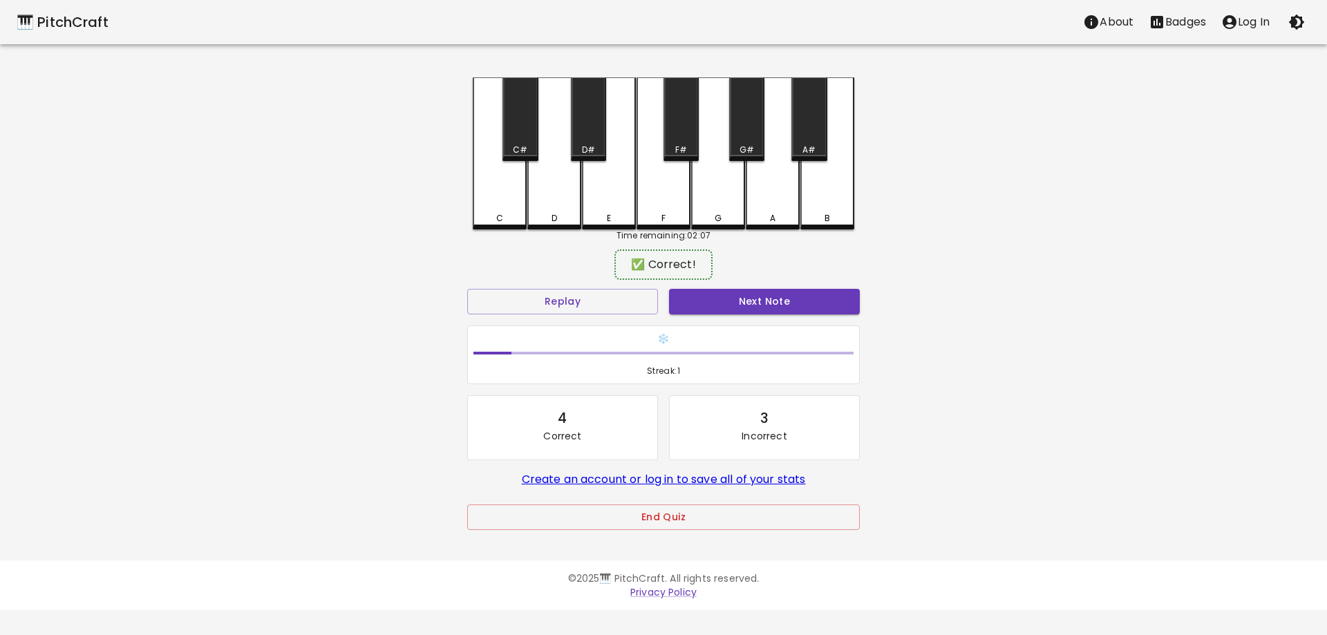
click at [752, 205] on div "A" at bounding box center [773, 153] width 54 height 152
click at [752, 205] on div "A" at bounding box center [773, 151] width 54 height 149
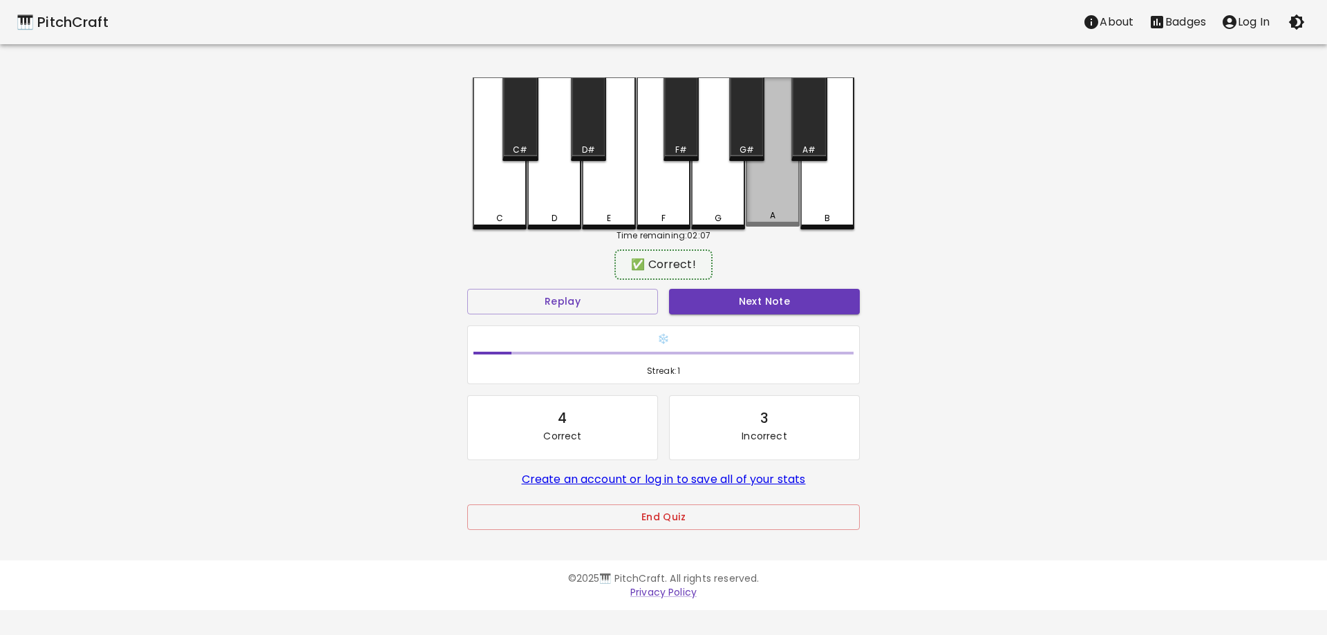
click at [752, 205] on div "A" at bounding box center [773, 151] width 54 height 149
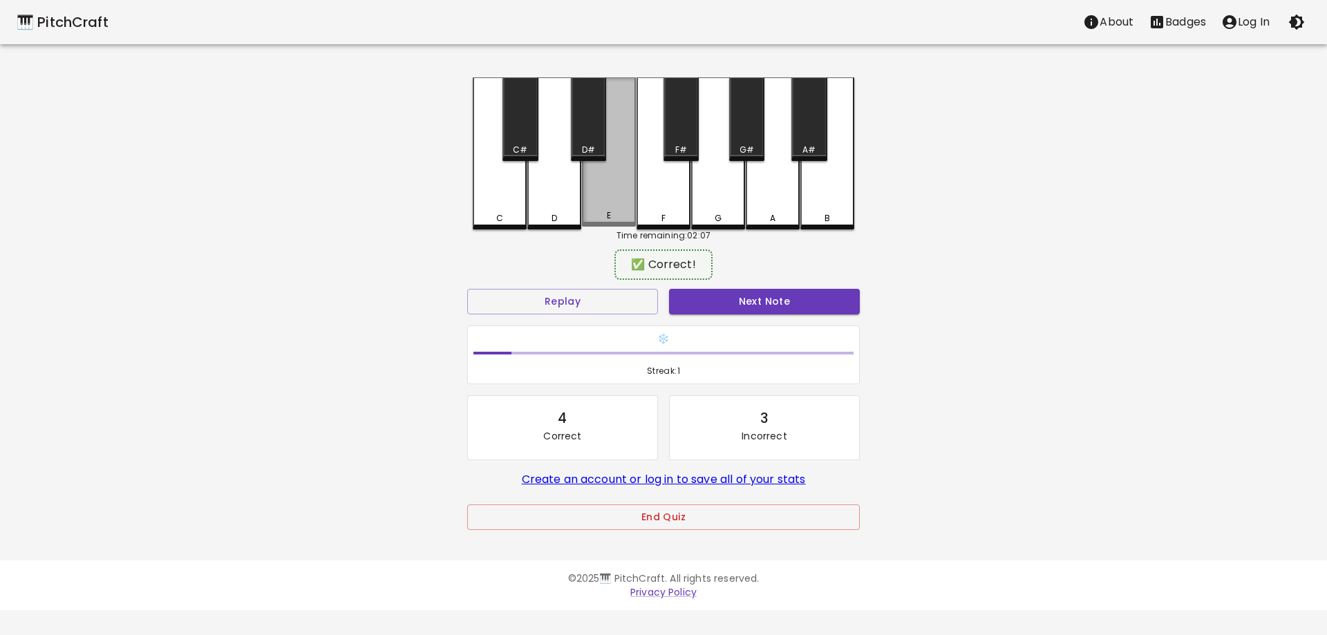
click at [603, 219] on div "E" at bounding box center [608, 215] width 51 height 12
click at [603, 219] on div "E" at bounding box center [608, 218] width 51 height 12
click at [603, 219] on div "E" at bounding box center [608, 215] width 51 height 12
click at [603, 219] on div "E" at bounding box center [608, 218] width 51 height 12
click at [603, 219] on div "E" at bounding box center [608, 215] width 51 height 12
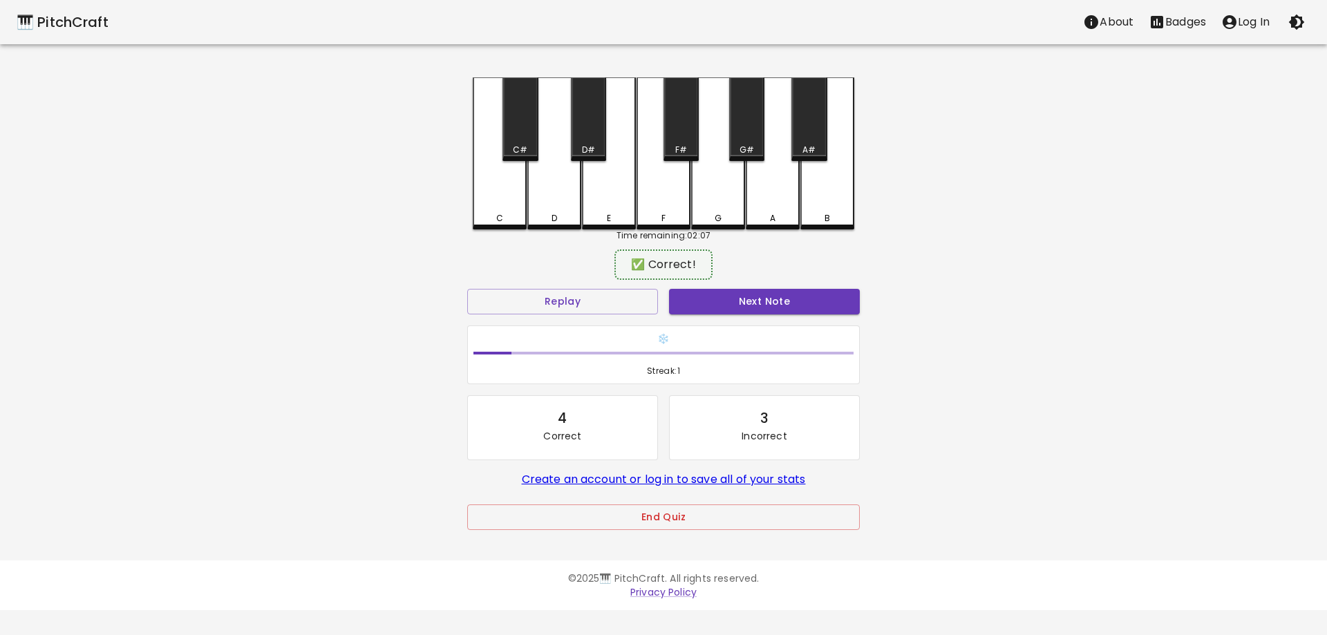
click at [603, 219] on div "E" at bounding box center [608, 218] width 51 height 12
click at [603, 219] on div "E" at bounding box center [608, 215] width 51 height 12
click at [603, 219] on div "E" at bounding box center [608, 218] width 51 height 12
click at [603, 219] on div "E" at bounding box center [608, 215] width 51 height 12
click at [506, 216] on div "C" at bounding box center [499, 218] width 51 height 12
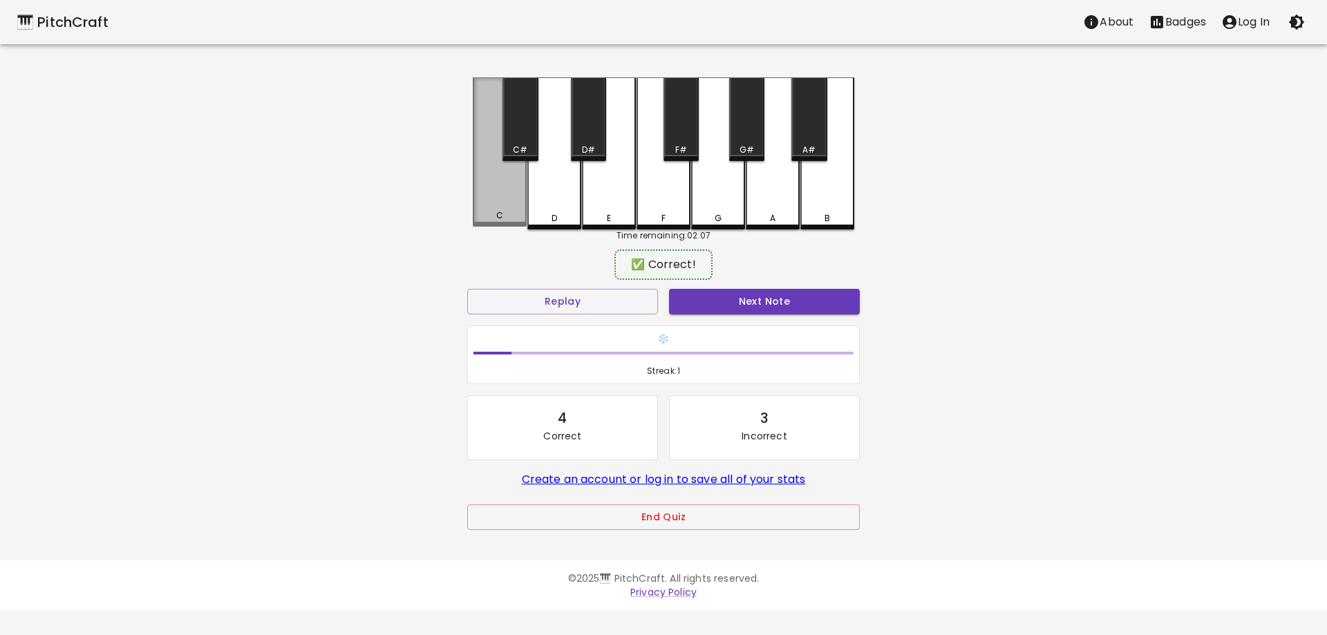
click at [506, 216] on div "C" at bounding box center [499, 215] width 51 height 12
click at [506, 216] on div "C" at bounding box center [499, 218] width 51 height 12
click at [506, 216] on div "C" at bounding box center [499, 215] width 51 height 12
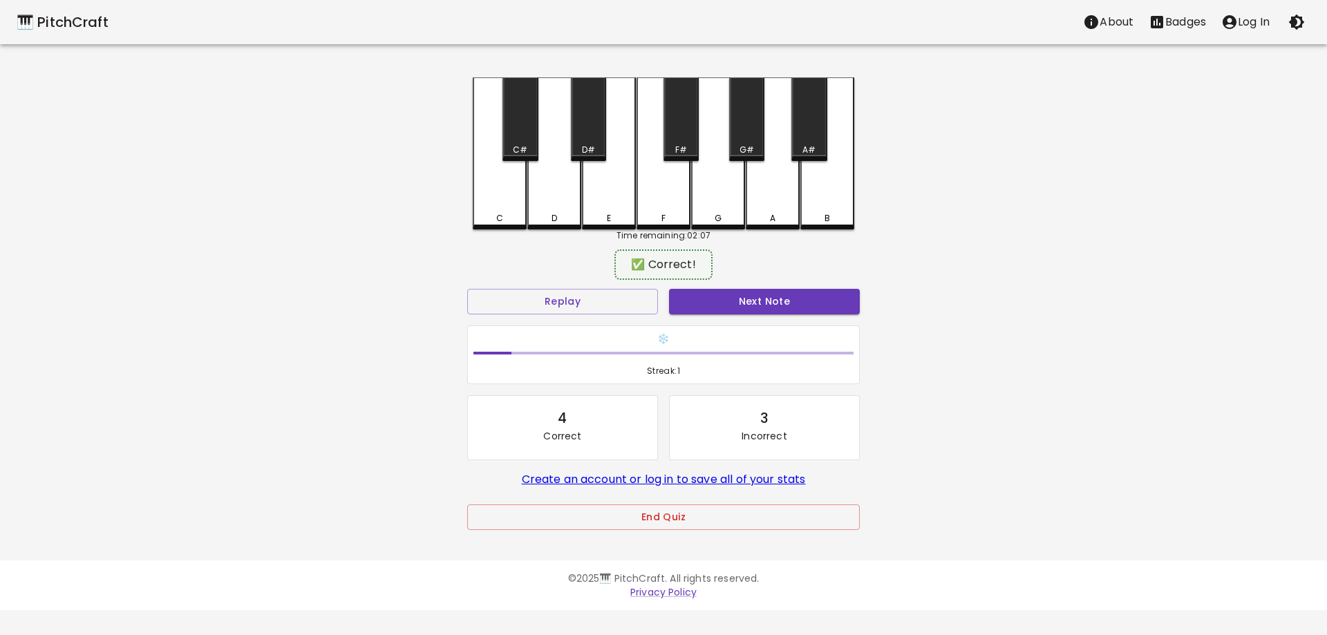
click at [506, 216] on div "C" at bounding box center [499, 218] width 51 height 12
click at [506, 216] on div "C" at bounding box center [499, 215] width 51 height 12
click at [491, 220] on div "C" at bounding box center [499, 218] width 51 height 12
click at [491, 220] on div "C" at bounding box center [499, 215] width 51 height 12
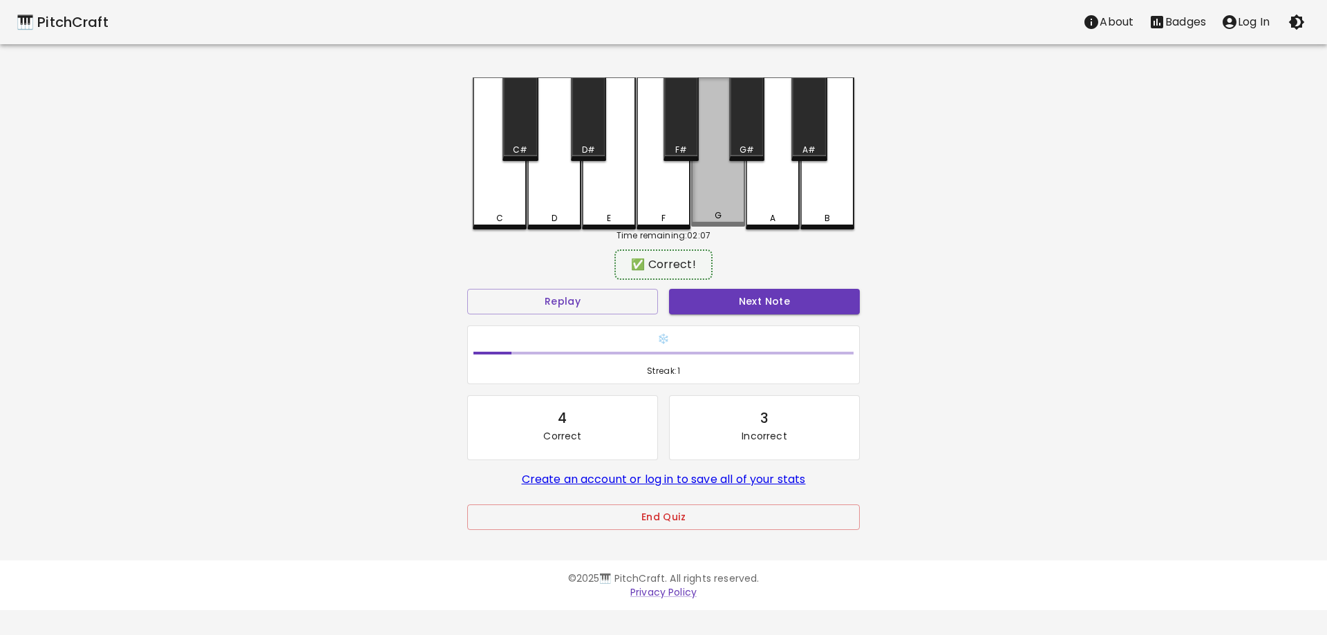
click at [728, 215] on div "G" at bounding box center [717, 215] width 51 height 12
click at [728, 215] on div "G" at bounding box center [717, 218] width 51 height 12
click at [728, 215] on div "G" at bounding box center [717, 215] width 51 height 12
click at [764, 211] on div "A" at bounding box center [773, 153] width 54 height 152
click at [773, 214] on div "A" at bounding box center [773, 218] width 6 height 12
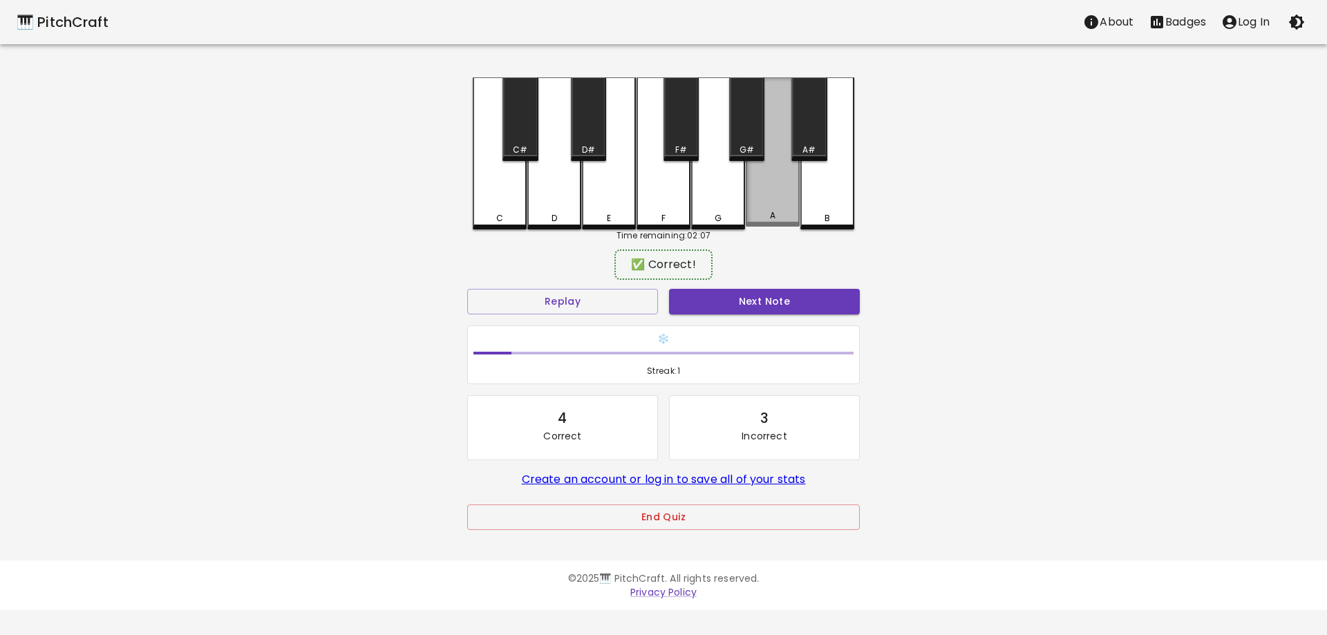
click at [773, 214] on div "A" at bounding box center [773, 215] width 6 height 12
click at [833, 219] on div "B" at bounding box center [827, 218] width 51 height 12
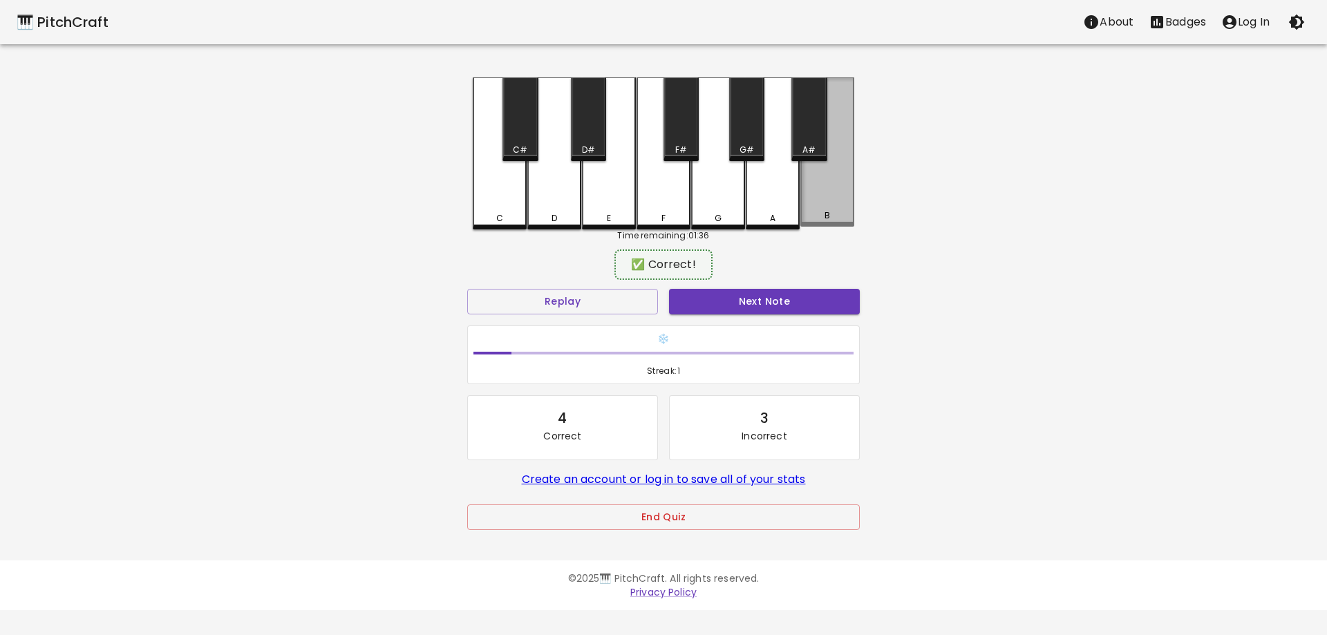
click at [833, 219] on div "B" at bounding box center [827, 215] width 51 height 12
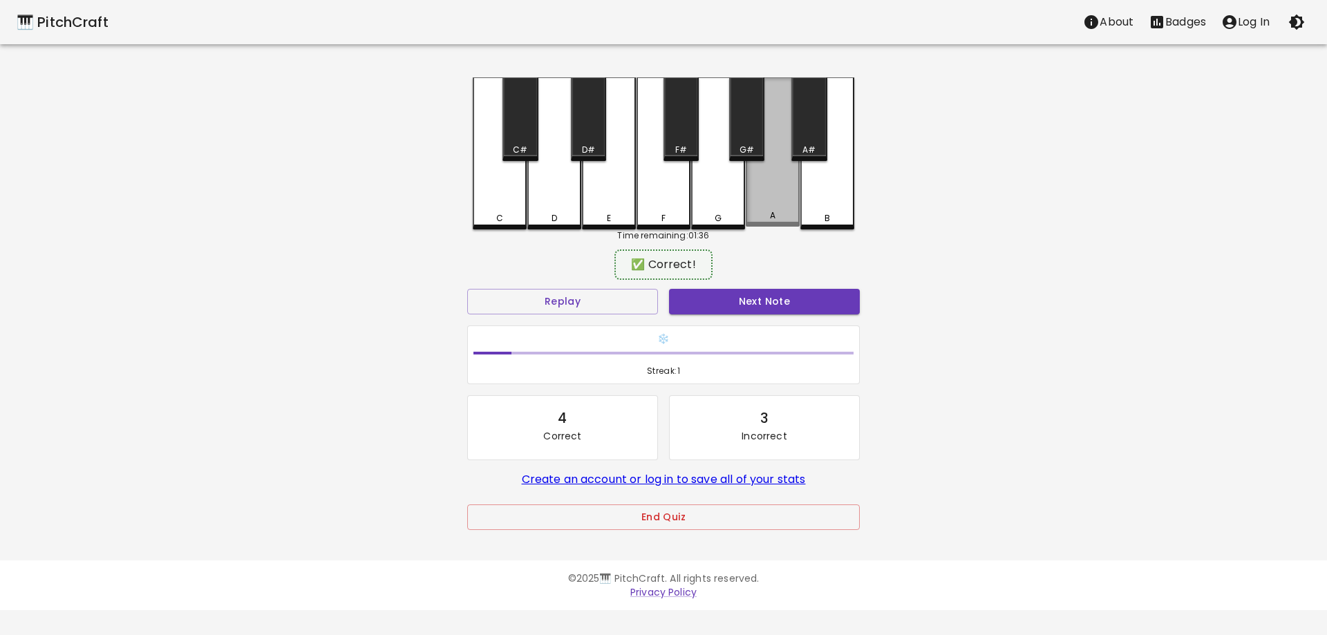
click at [766, 215] on div "A" at bounding box center [772, 215] width 51 height 12
click at [766, 215] on div "A" at bounding box center [772, 218] width 51 height 12
click at [822, 197] on div "B" at bounding box center [827, 153] width 54 height 152
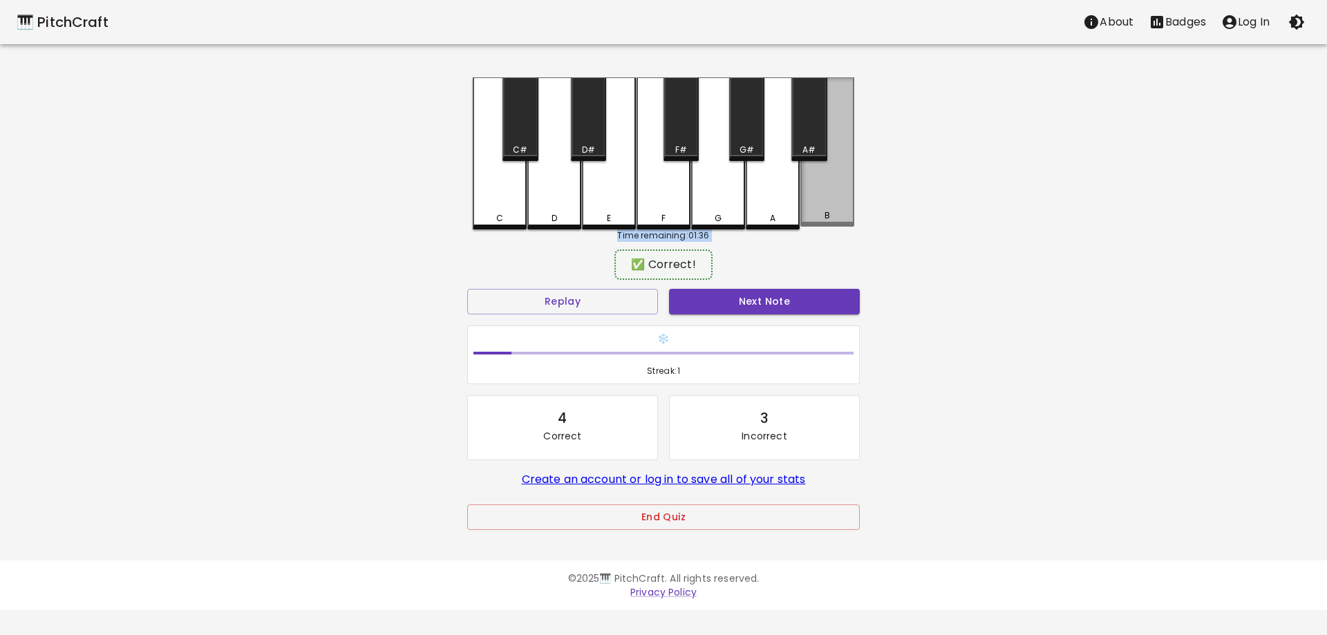
click at [822, 197] on div "B" at bounding box center [827, 151] width 54 height 149
click at [809, 252] on div "✅ Correct!" at bounding box center [663, 264] width 393 height 35
